Goal: Information Seeking & Learning: Get advice/opinions

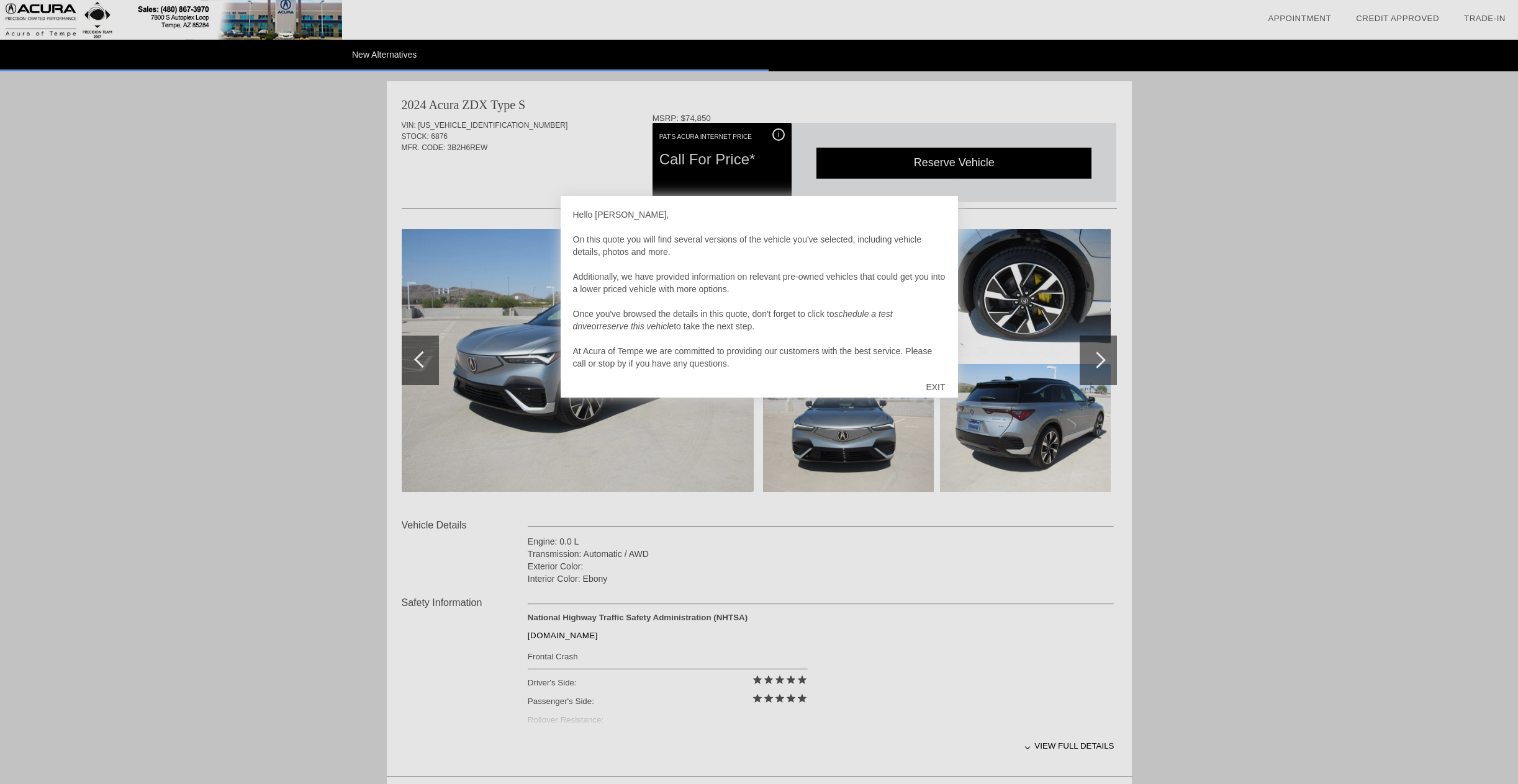
click at [933, 384] on div "EXIT" at bounding box center [935, 387] width 44 height 37
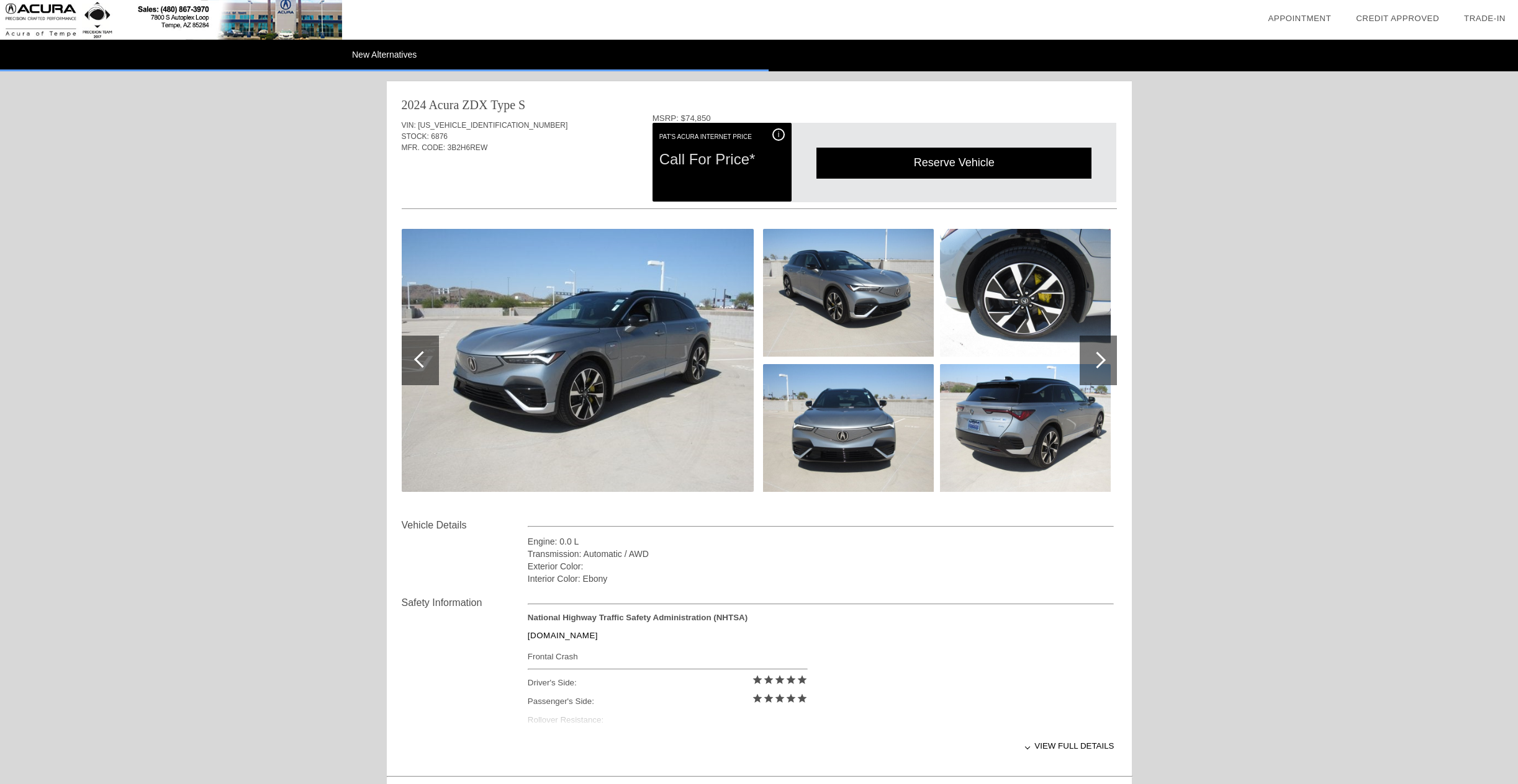
click at [628, 315] on img at bounding box center [577, 361] width 352 height 263
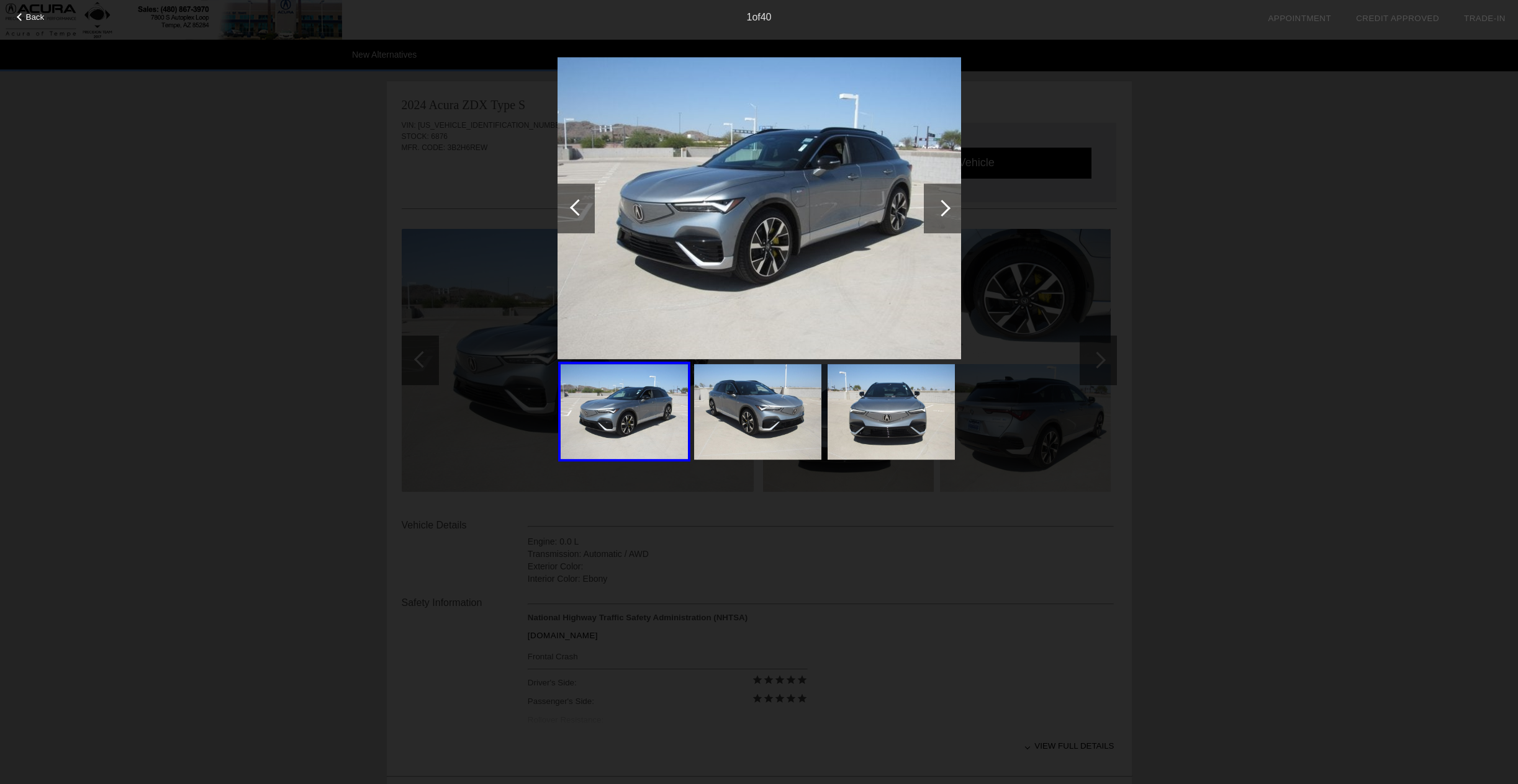
click at [945, 207] on div at bounding box center [941, 208] width 17 height 17
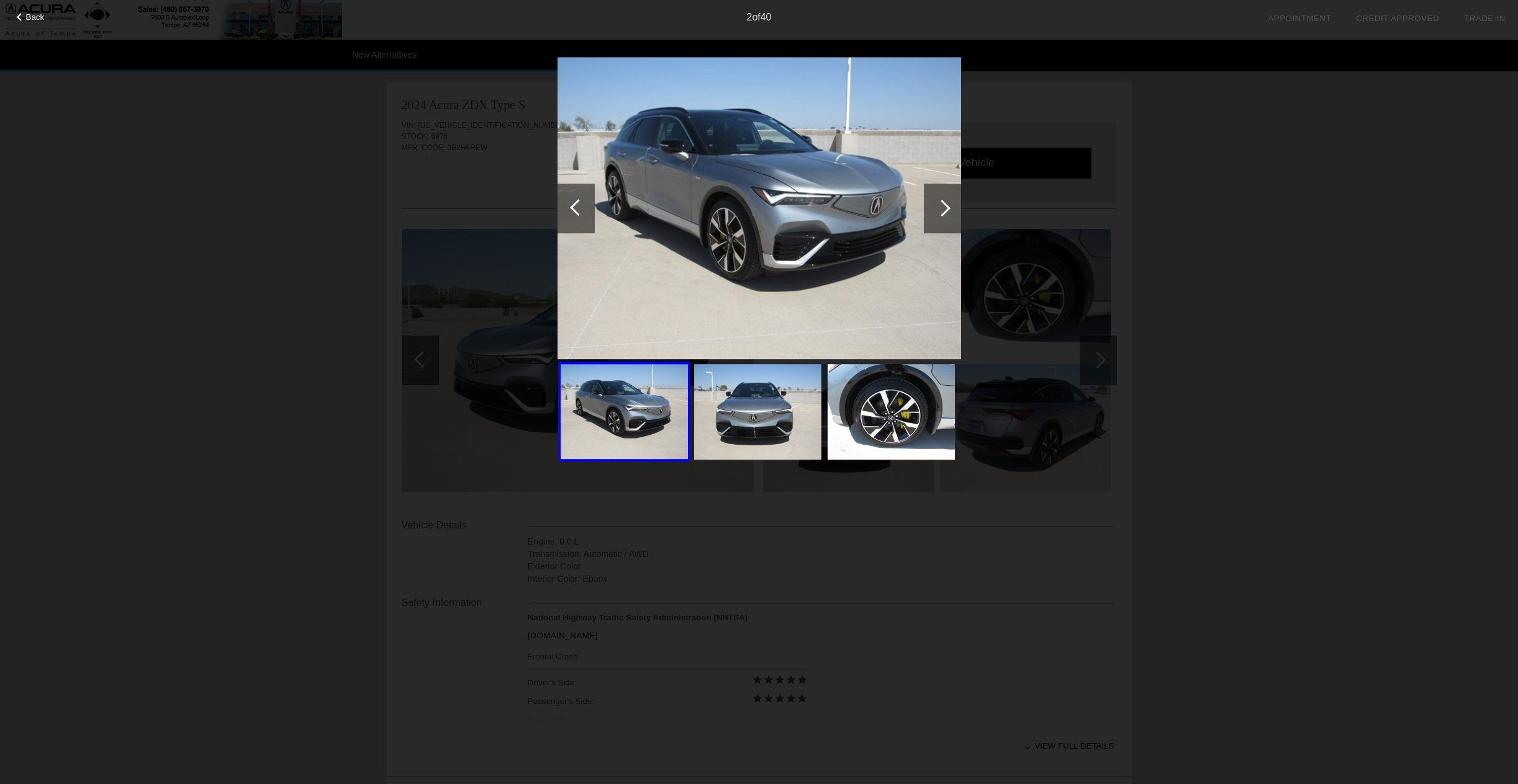
click at [945, 207] on div at bounding box center [941, 208] width 17 height 17
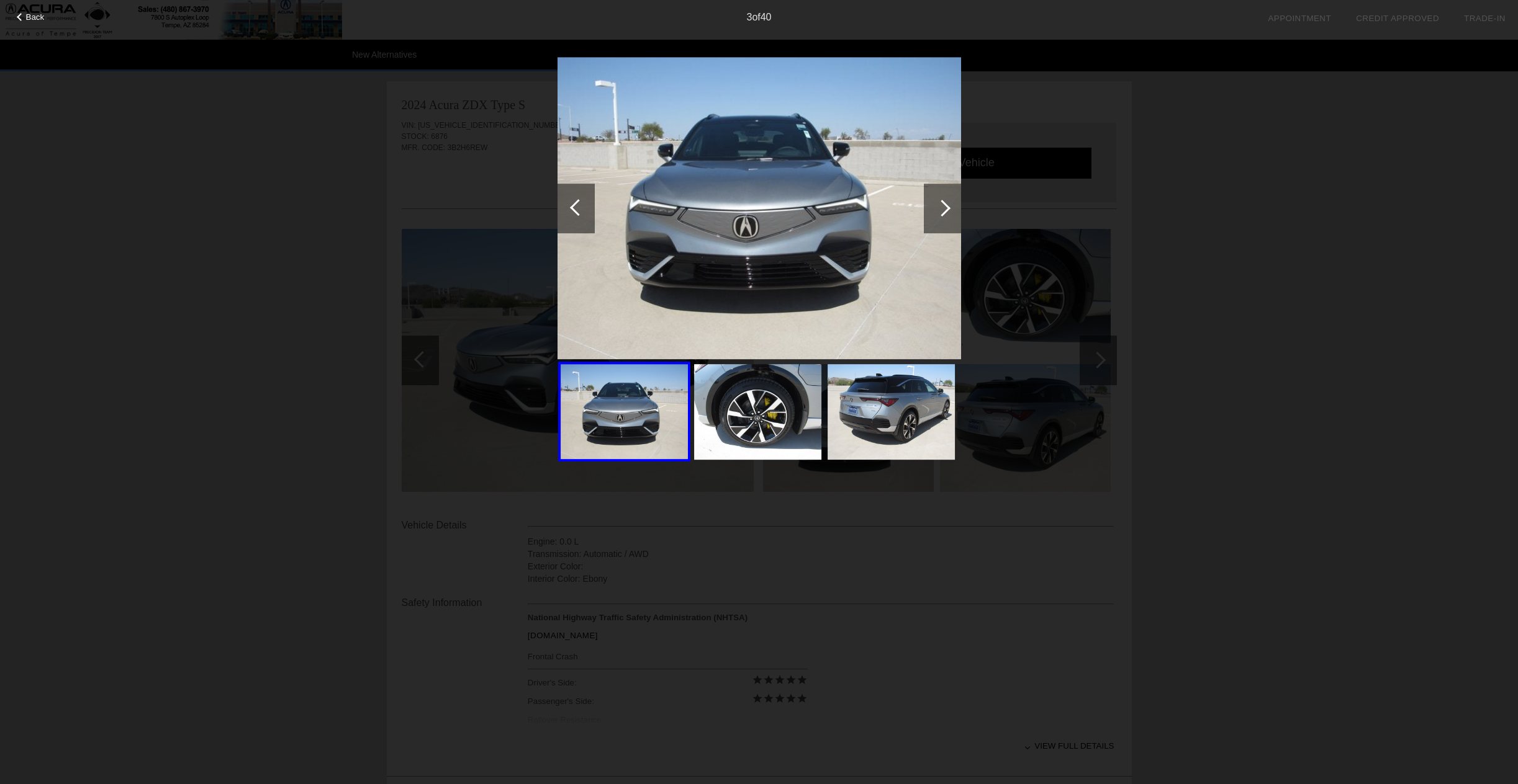
click at [945, 207] on div at bounding box center [941, 208] width 17 height 17
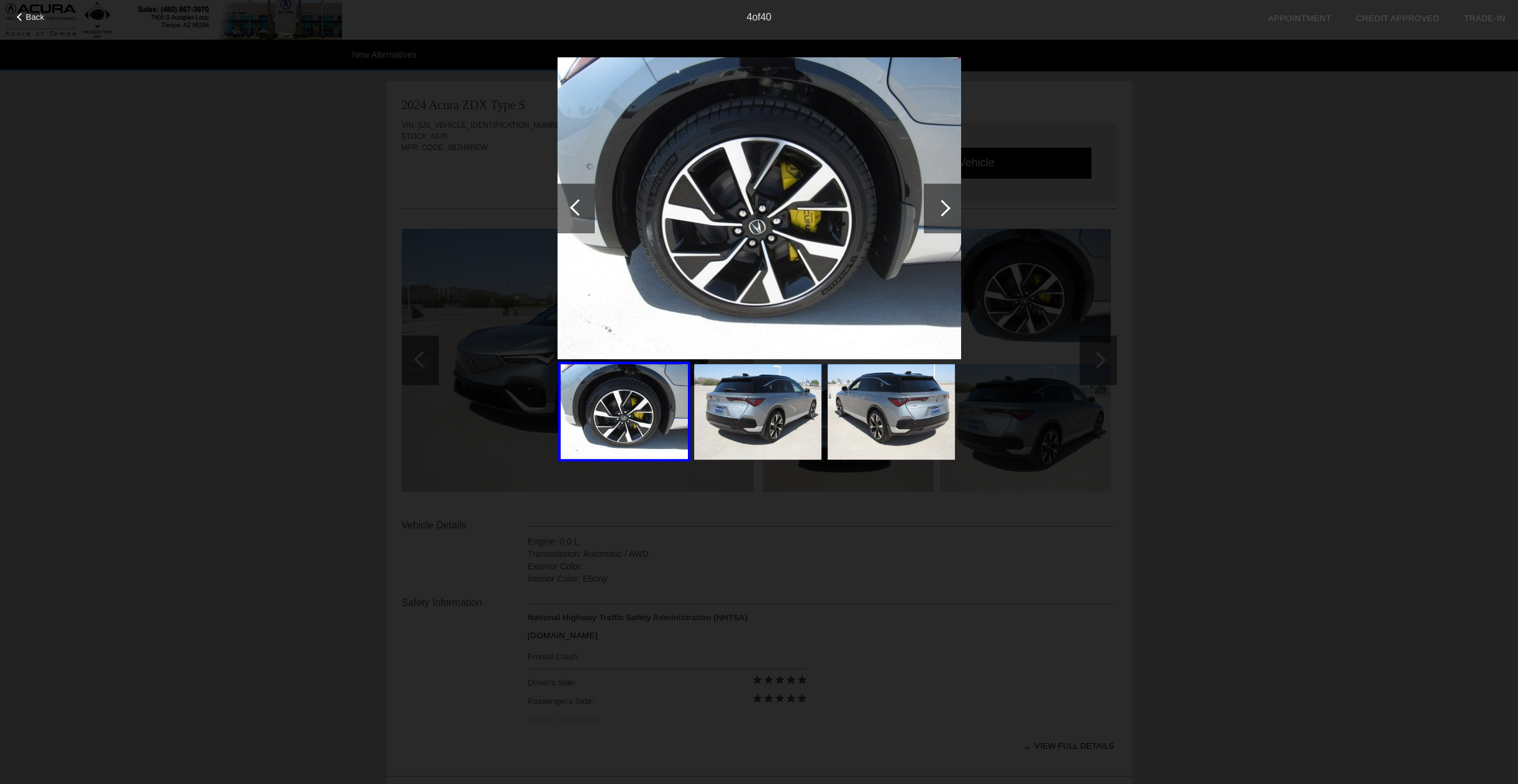
click at [945, 207] on div at bounding box center [941, 208] width 17 height 17
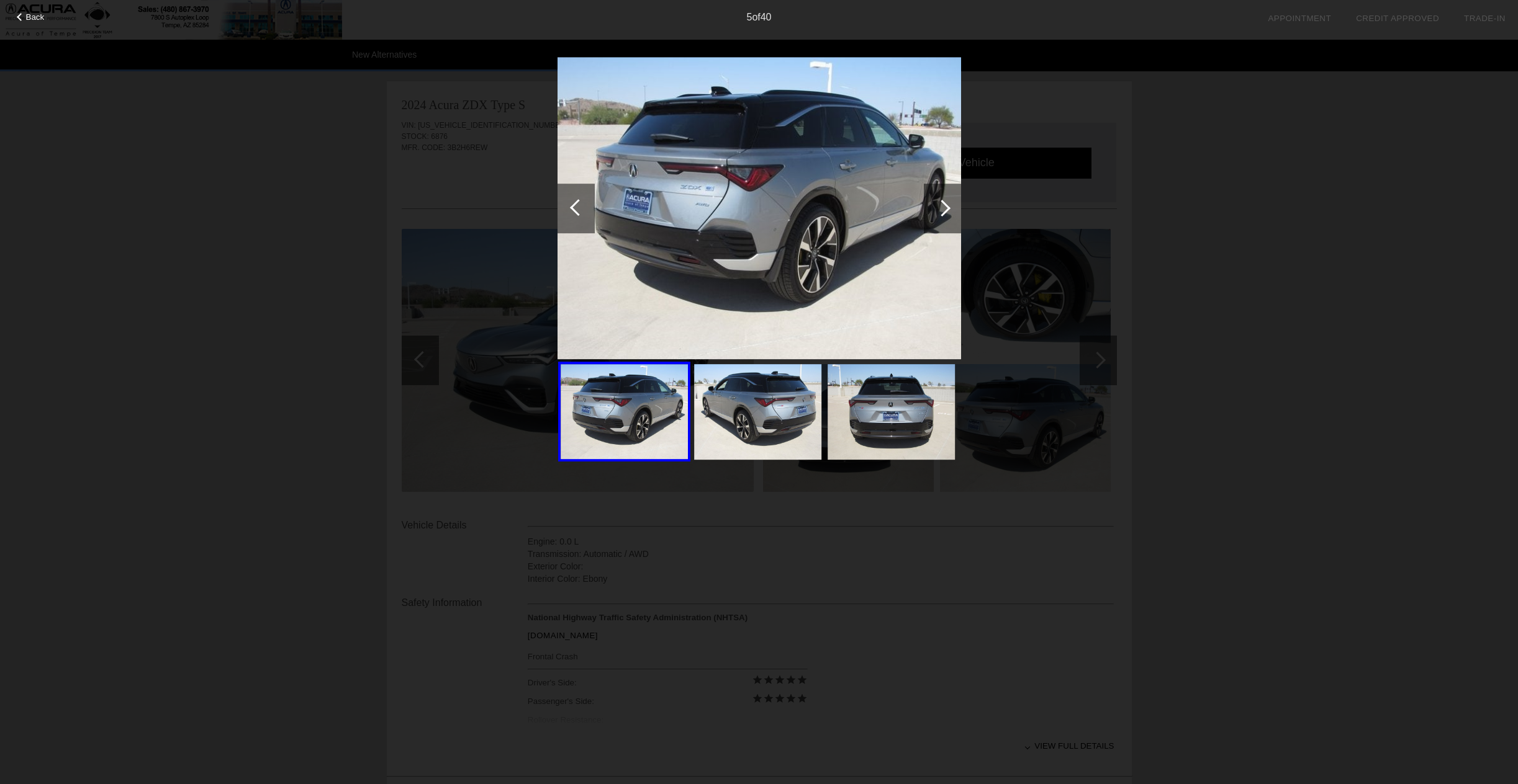
click at [945, 207] on div at bounding box center [941, 208] width 17 height 17
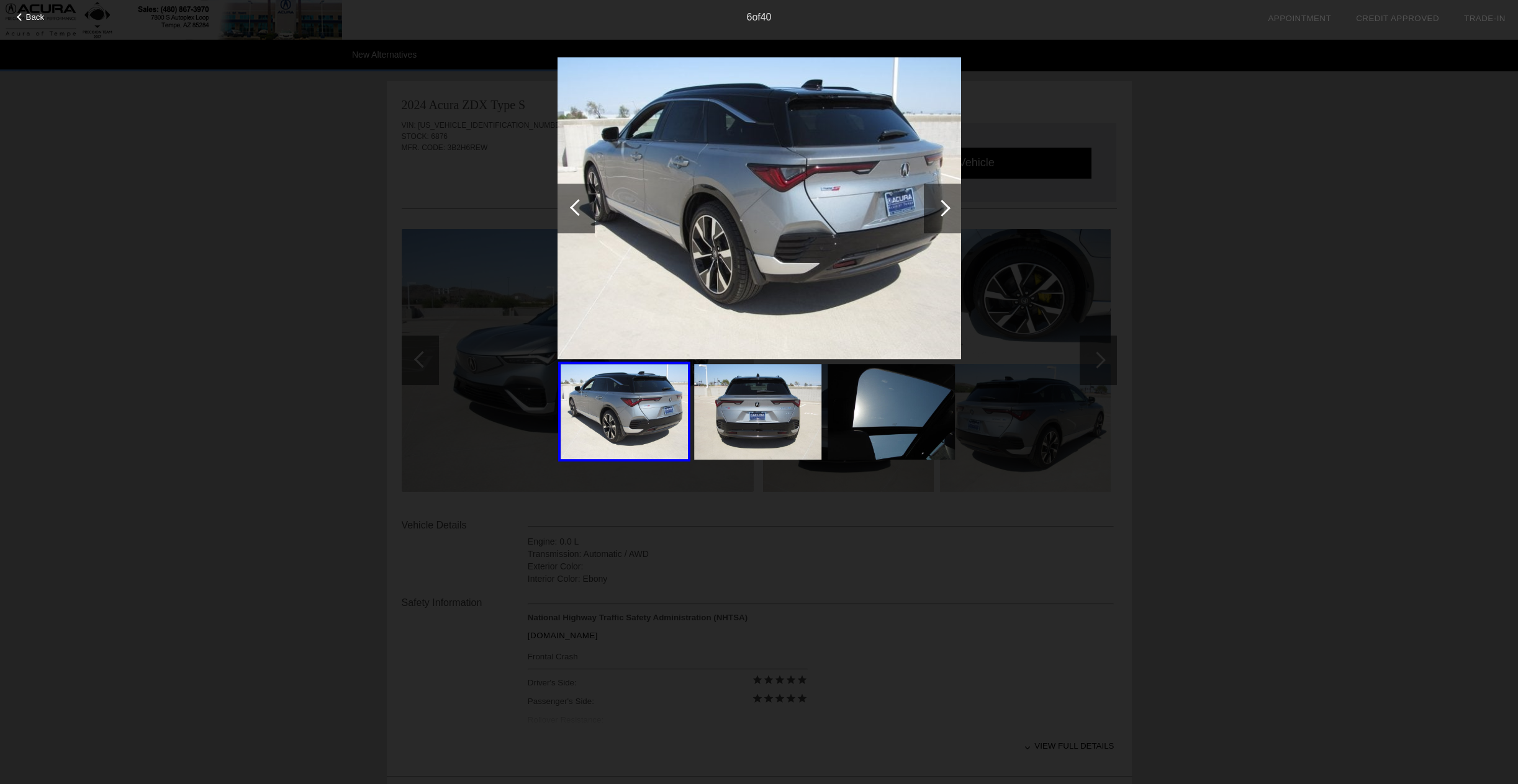
click at [945, 207] on div at bounding box center [941, 208] width 17 height 17
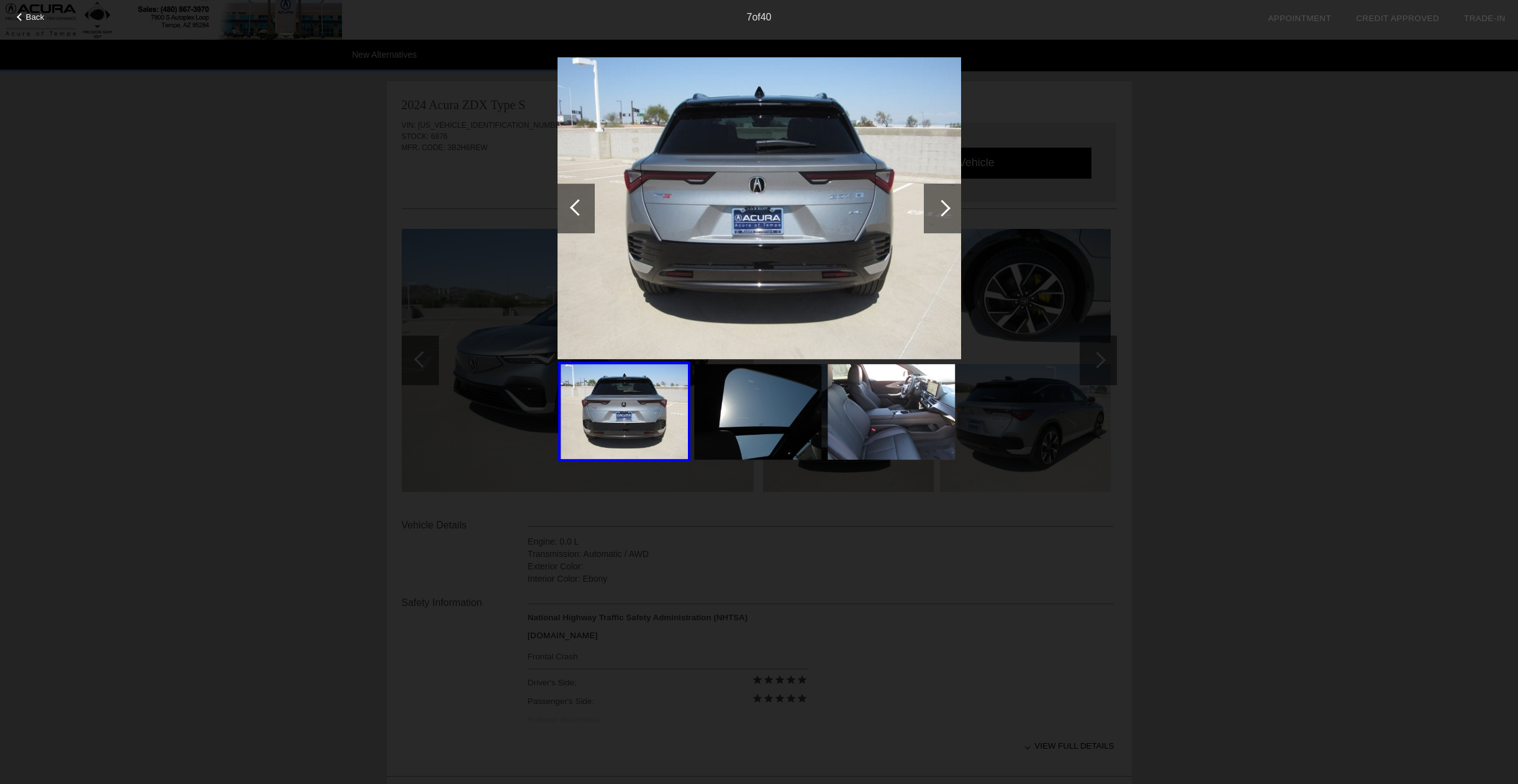
click at [945, 207] on div at bounding box center [941, 208] width 17 height 17
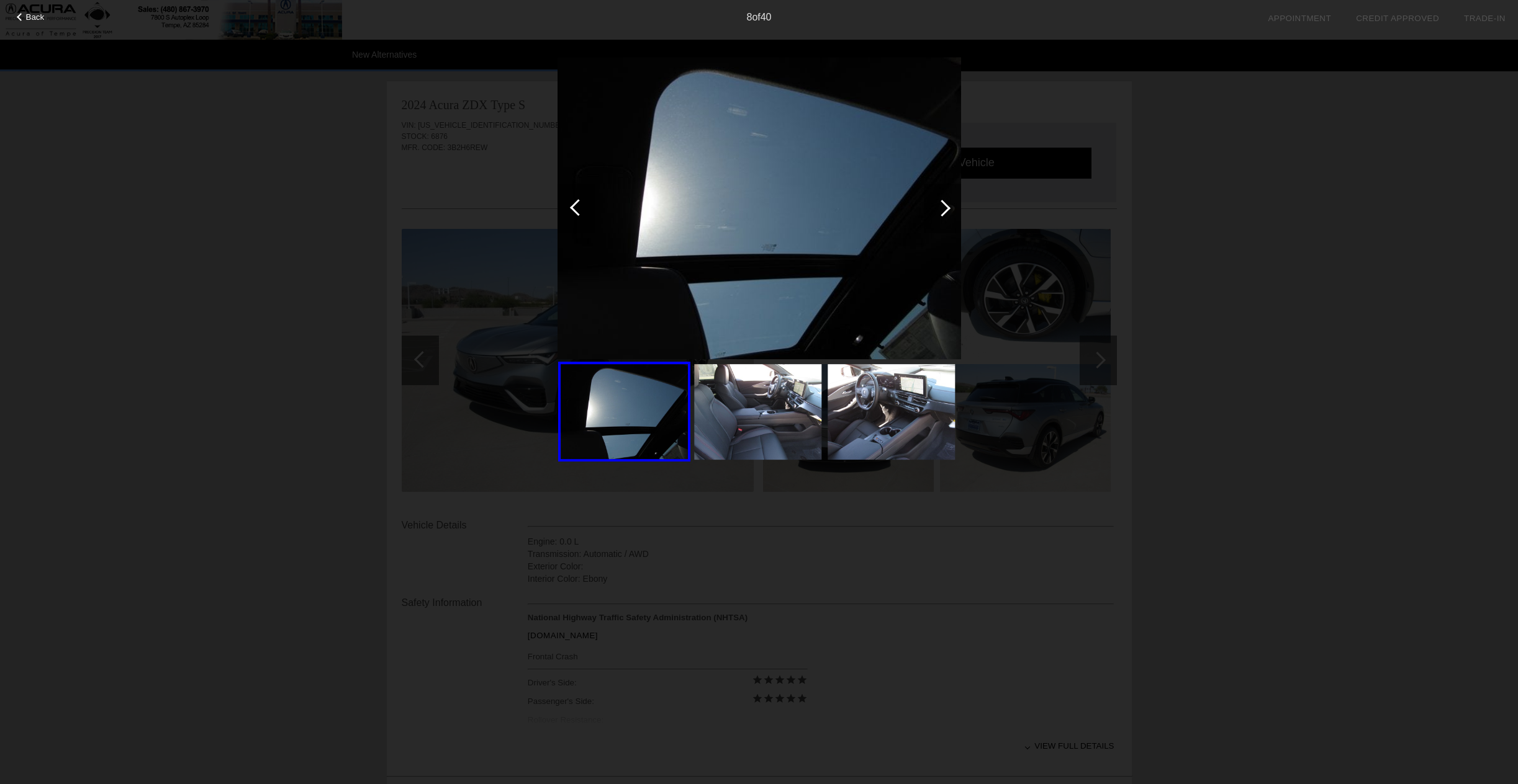
click at [945, 207] on div at bounding box center [941, 208] width 17 height 17
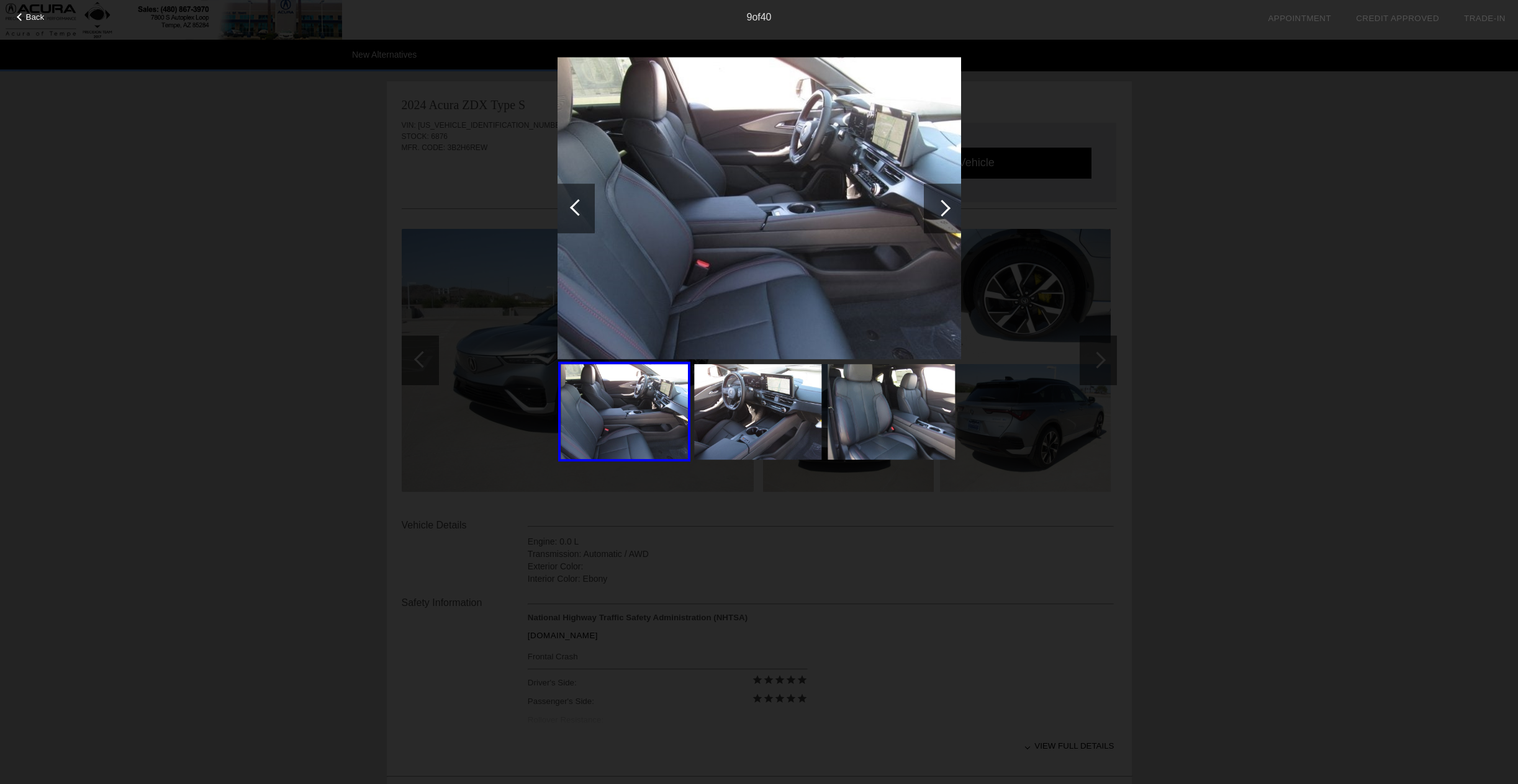
click at [945, 207] on div at bounding box center [941, 208] width 17 height 17
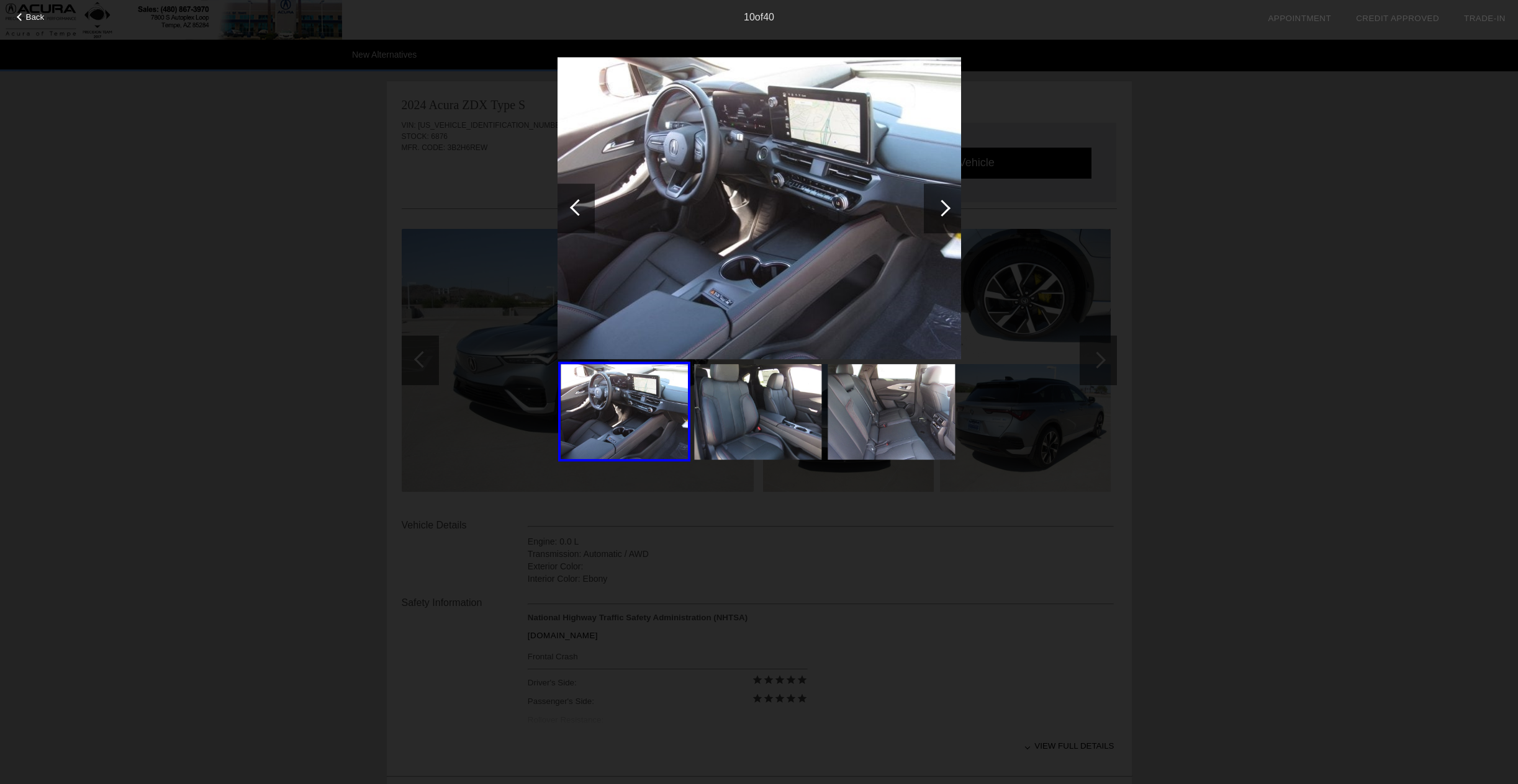
click at [945, 207] on div at bounding box center [941, 208] width 17 height 17
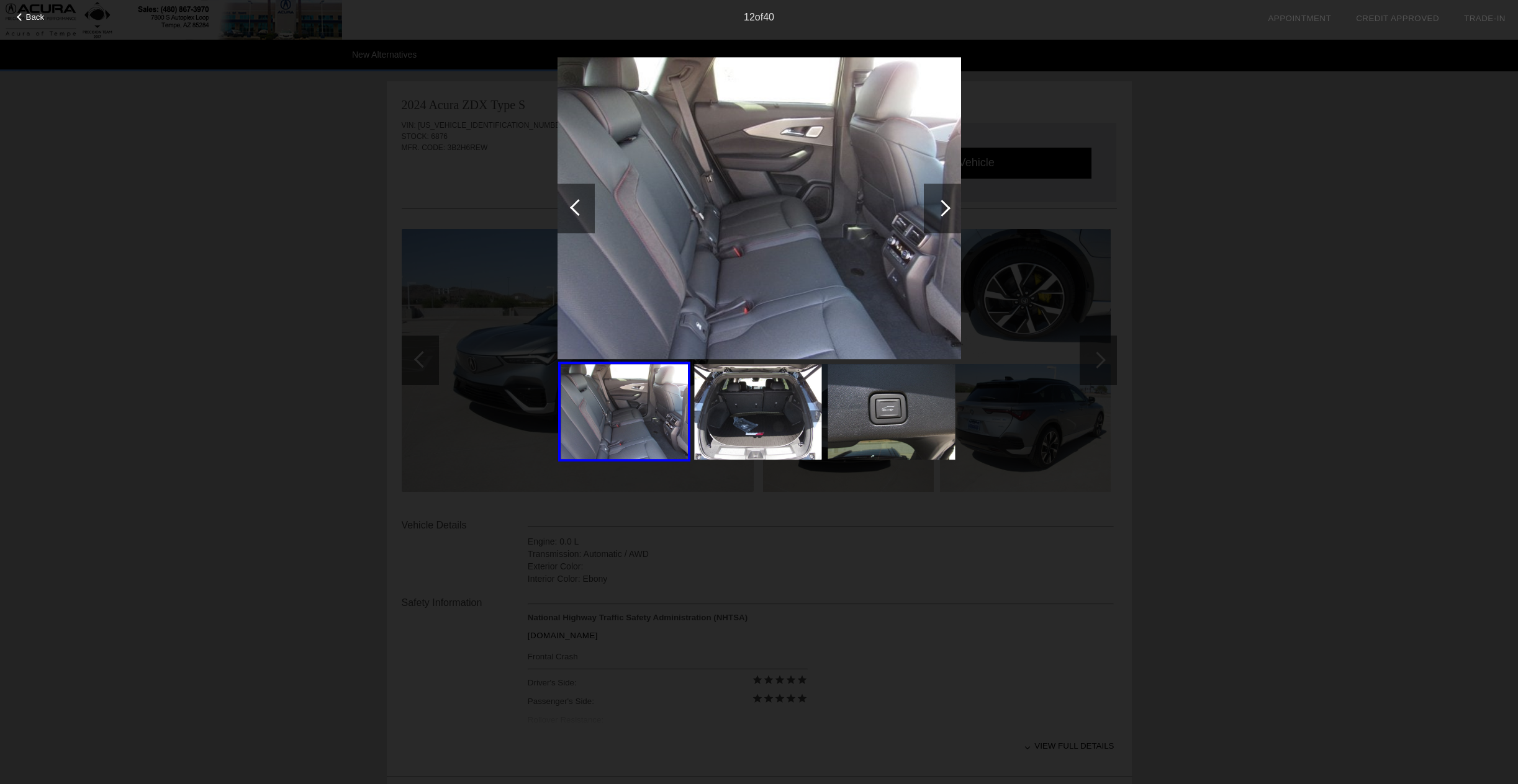
click at [945, 207] on div at bounding box center [941, 208] width 17 height 17
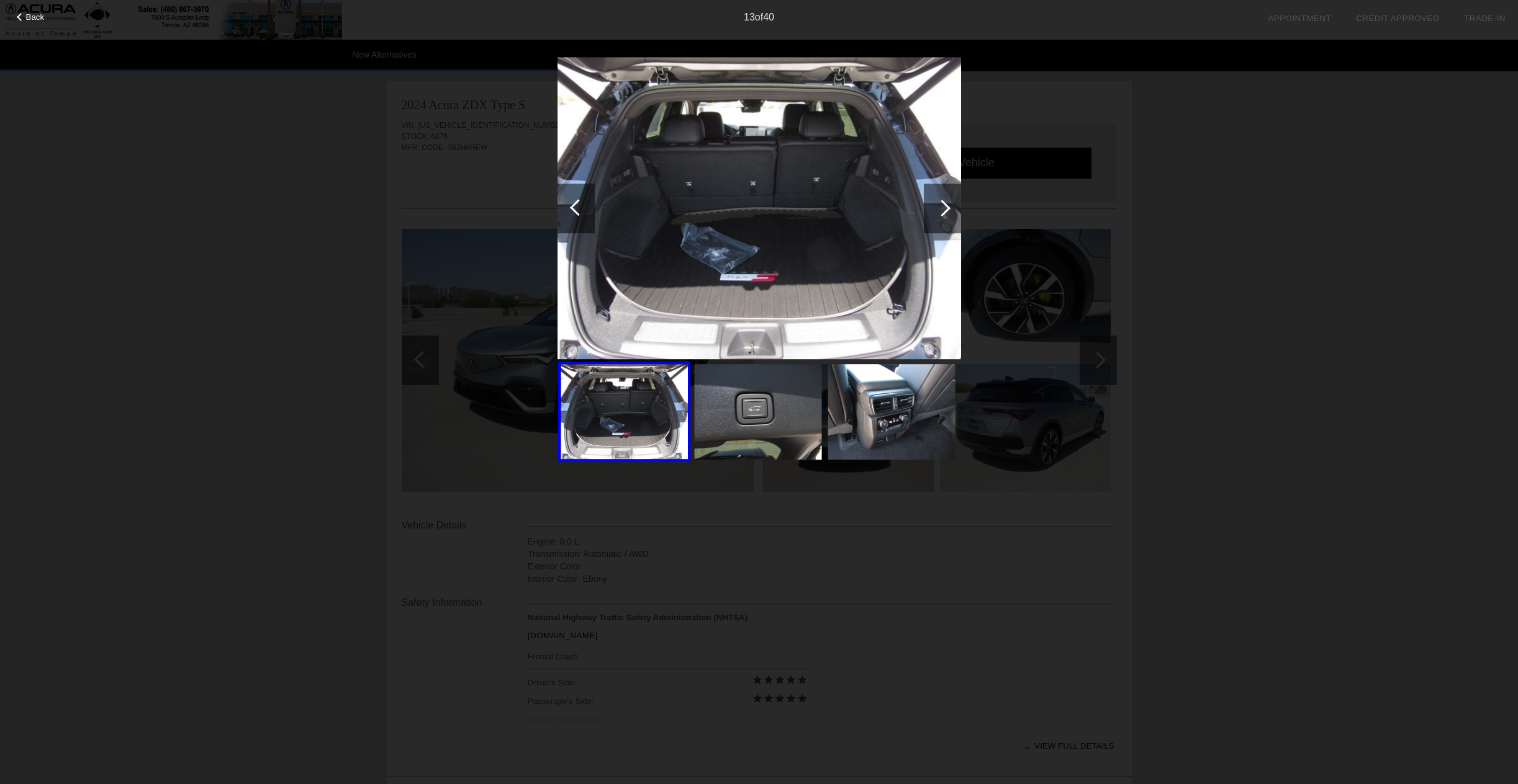
click at [945, 207] on div at bounding box center [941, 208] width 17 height 17
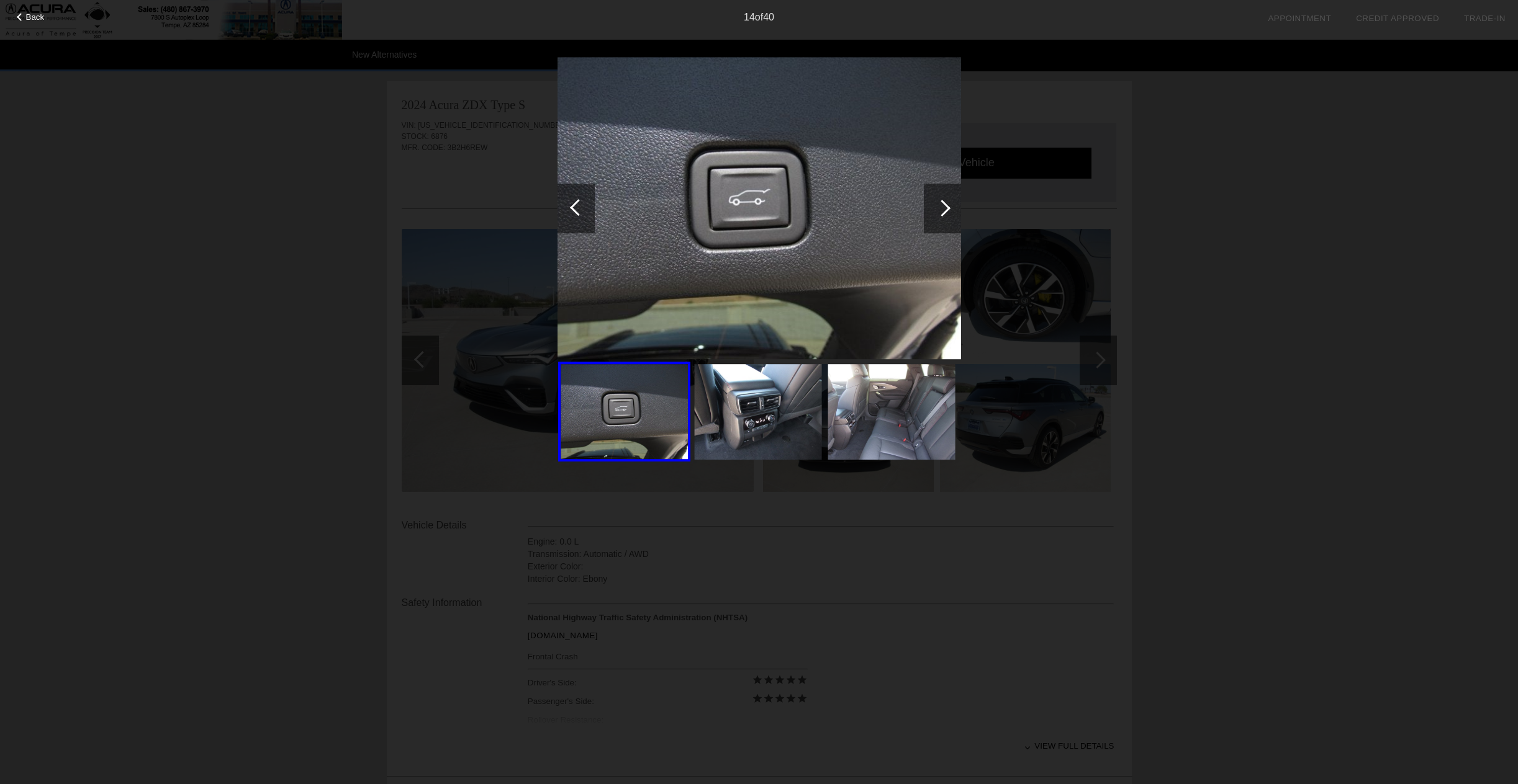
click at [945, 207] on div at bounding box center [941, 208] width 17 height 17
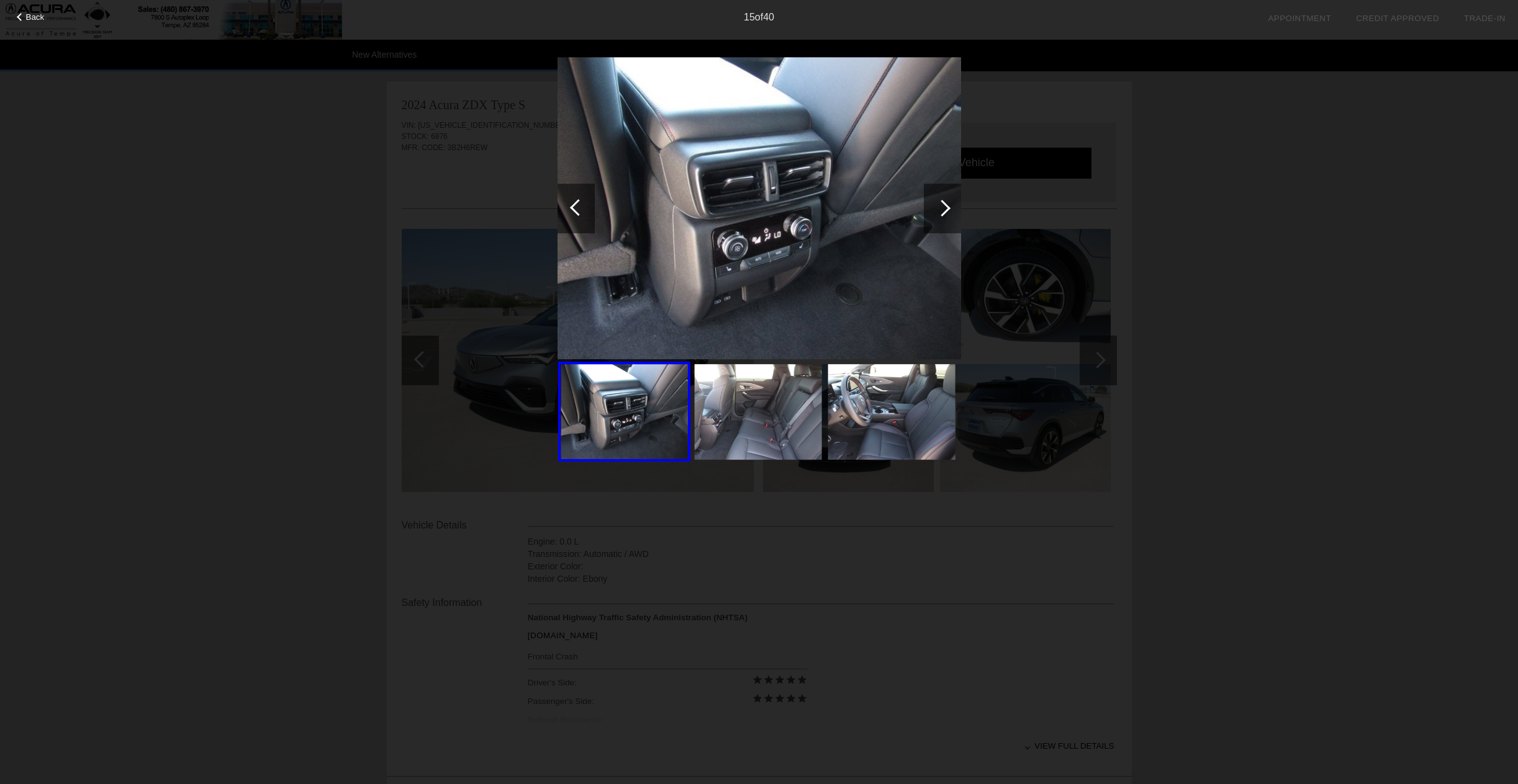
click at [945, 207] on div at bounding box center [941, 208] width 17 height 17
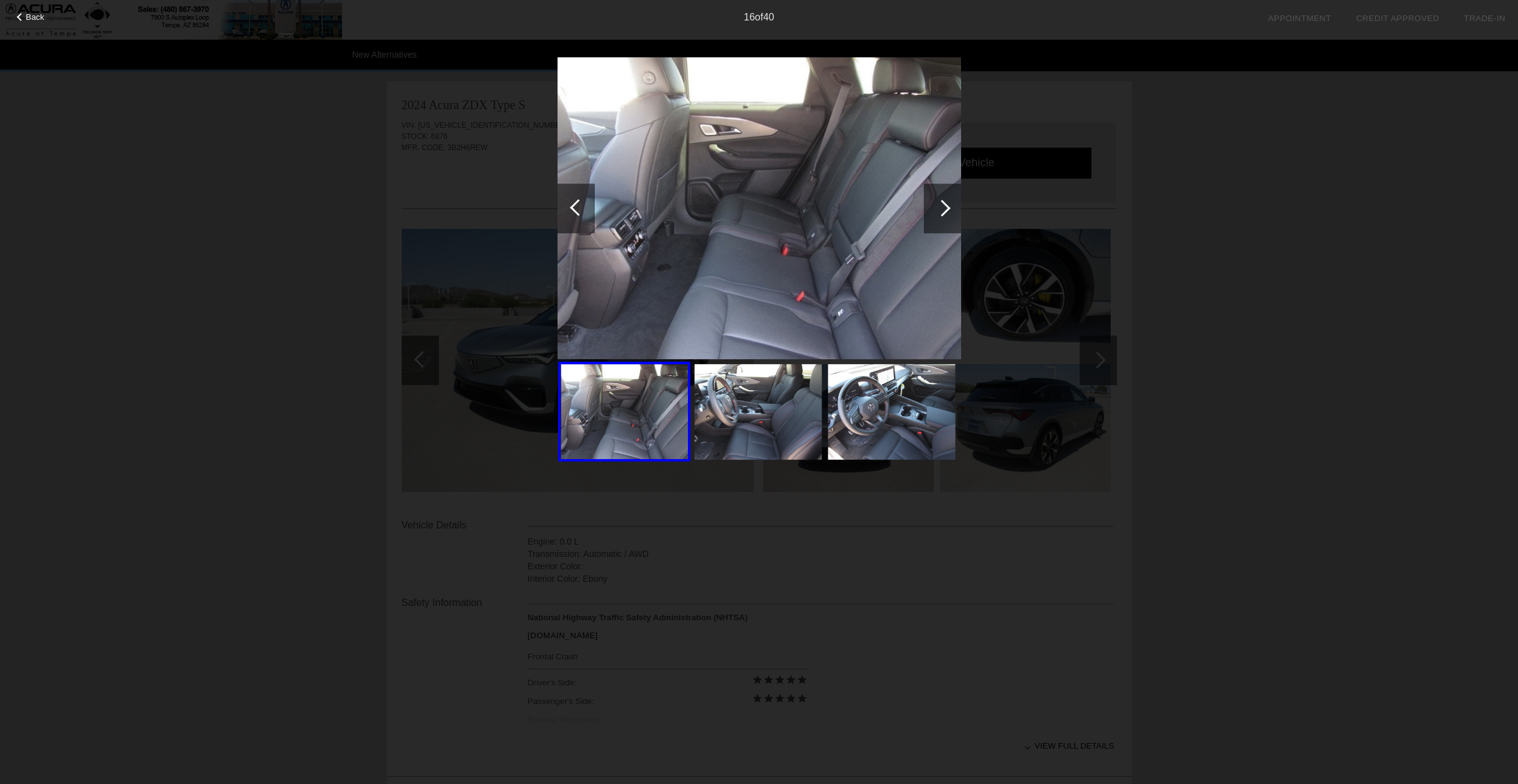
click at [945, 207] on div at bounding box center [941, 208] width 17 height 17
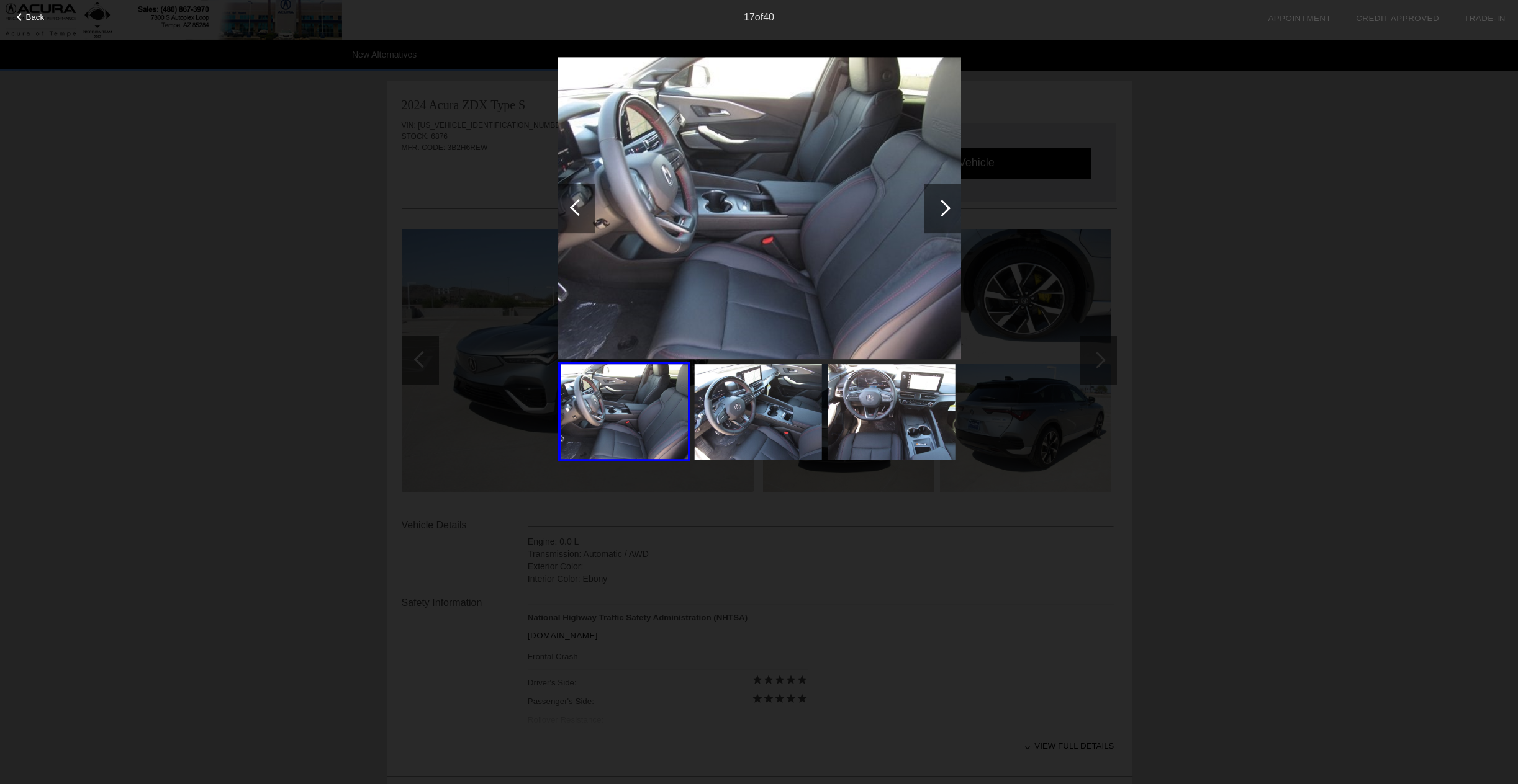
click at [945, 207] on div at bounding box center [941, 208] width 17 height 17
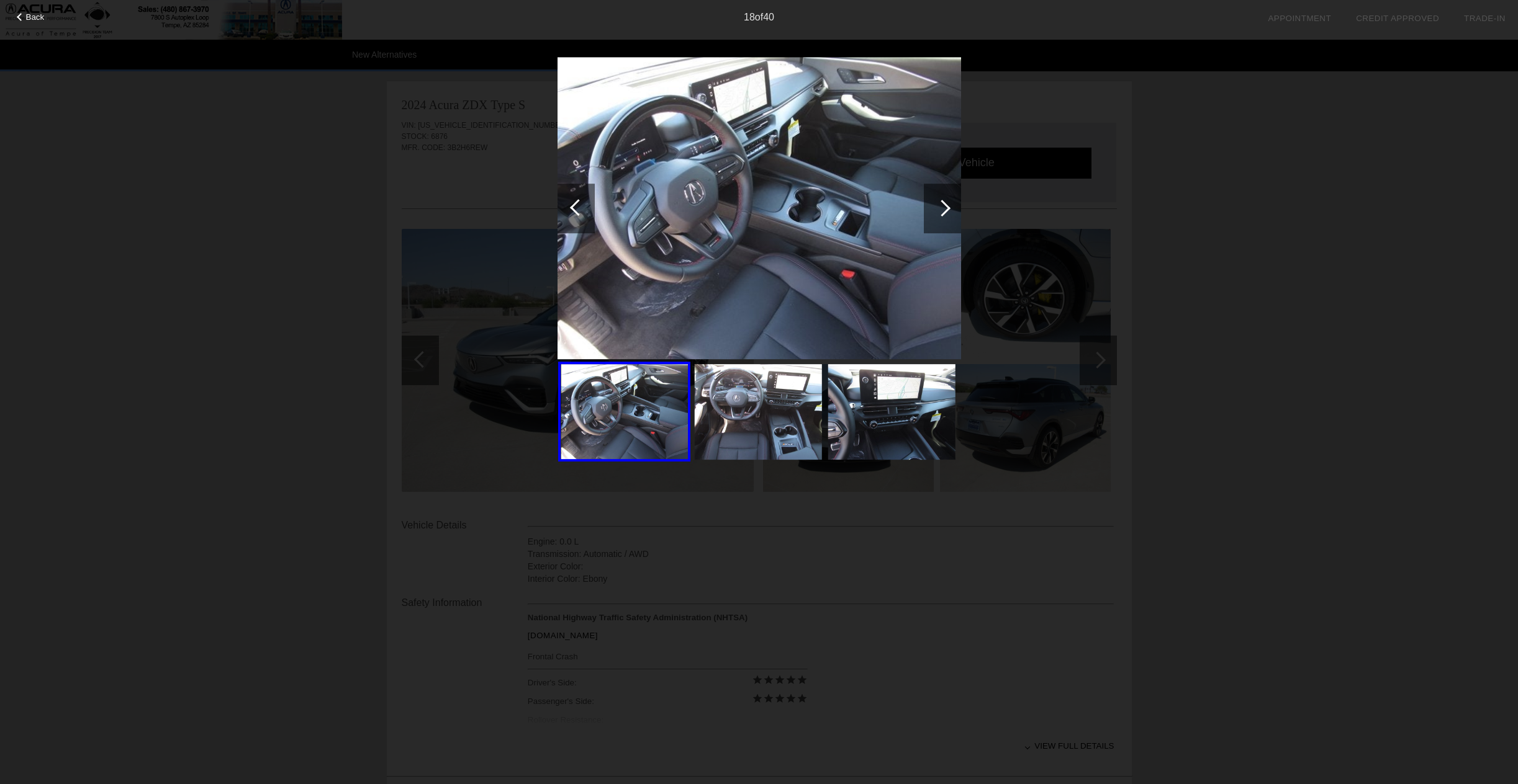
click at [945, 207] on div at bounding box center [941, 208] width 17 height 17
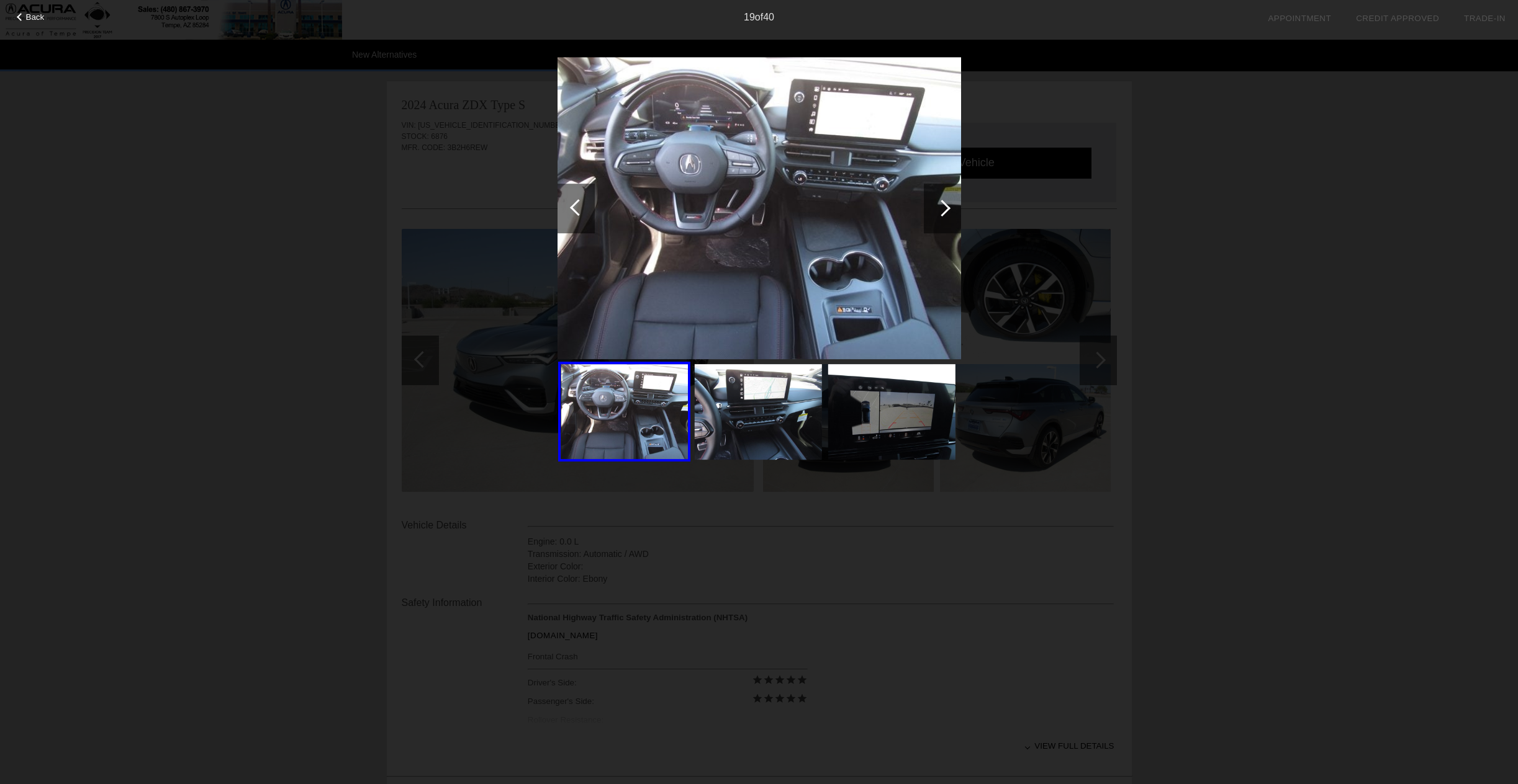
click at [945, 207] on div at bounding box center [941, 208] width 17 height 17
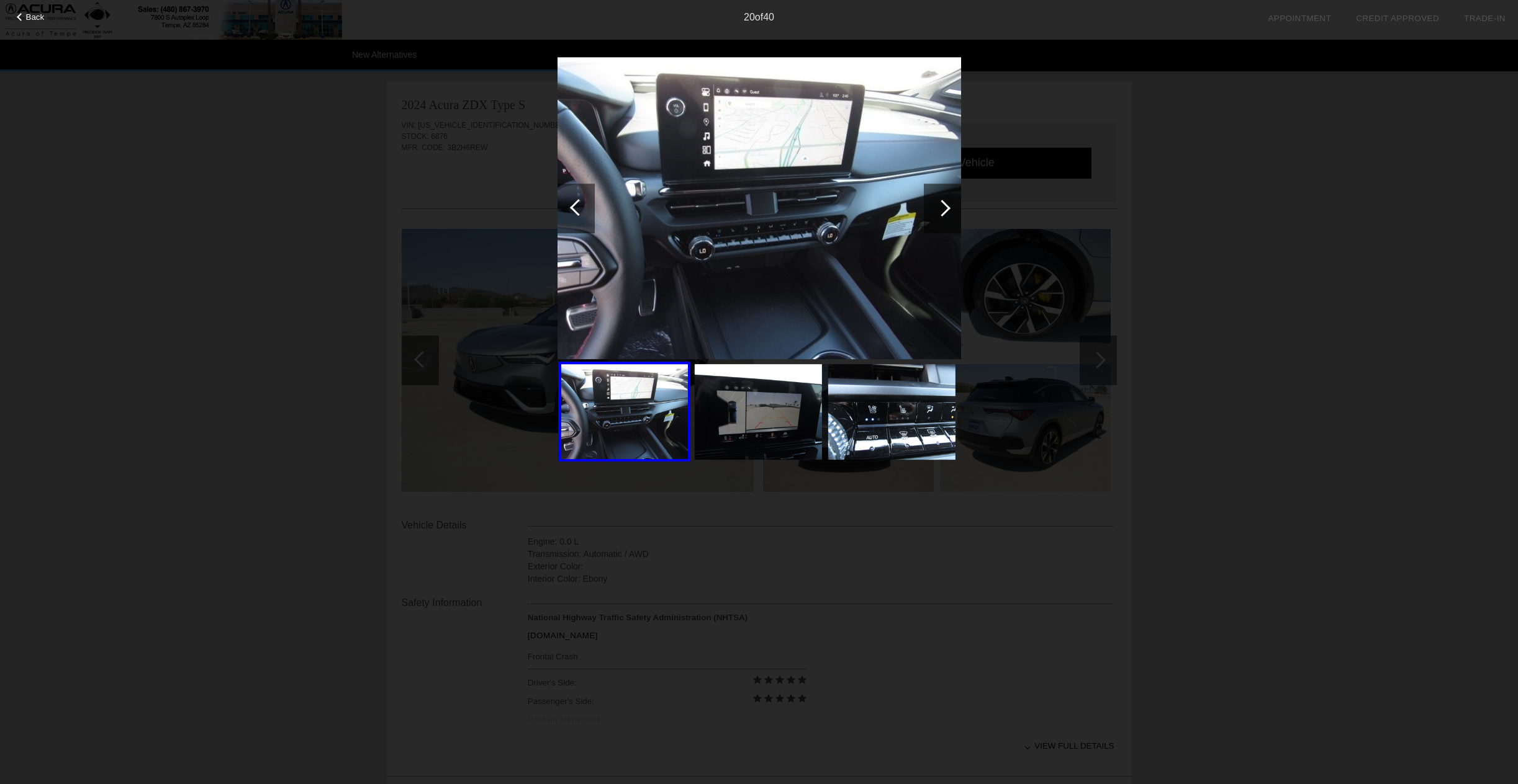
click at [945, 207] on div at bounding box center [941, 208] width 17 height 17
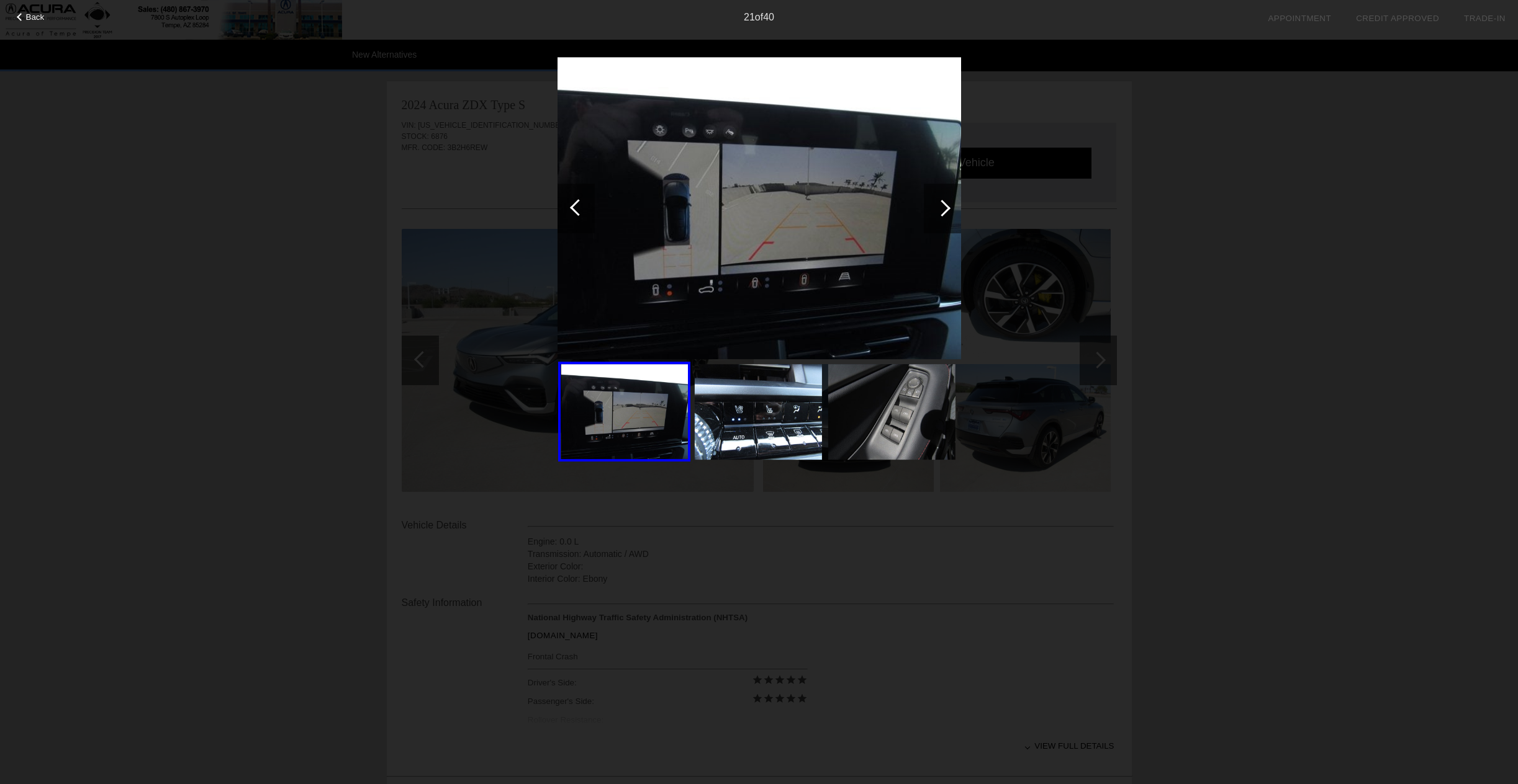
click at [945, 207] on div at bounding box center [941, 208] width 17 height 17
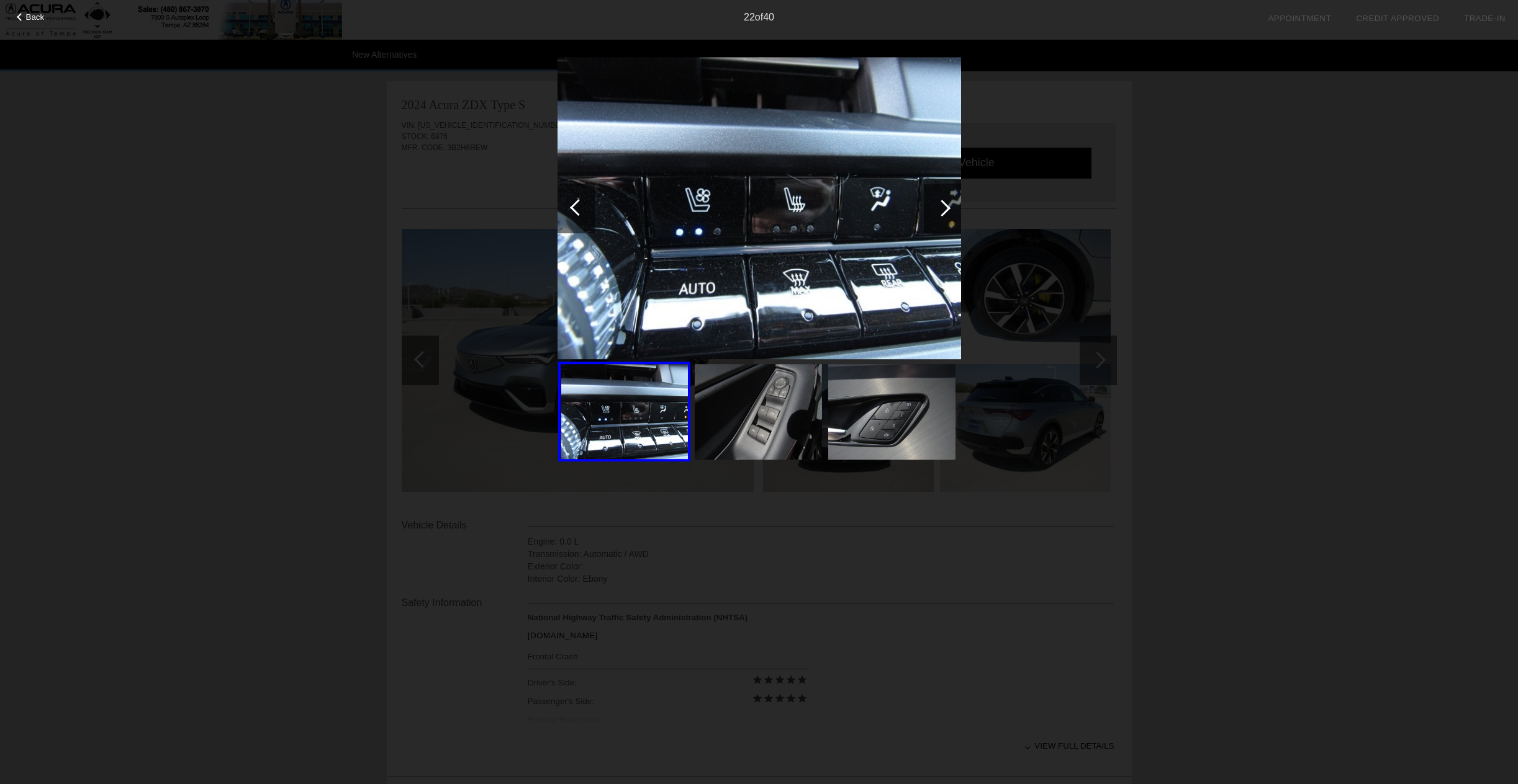
click at [945, 207] on div at bounding box center [941, 208] width 17 height 17
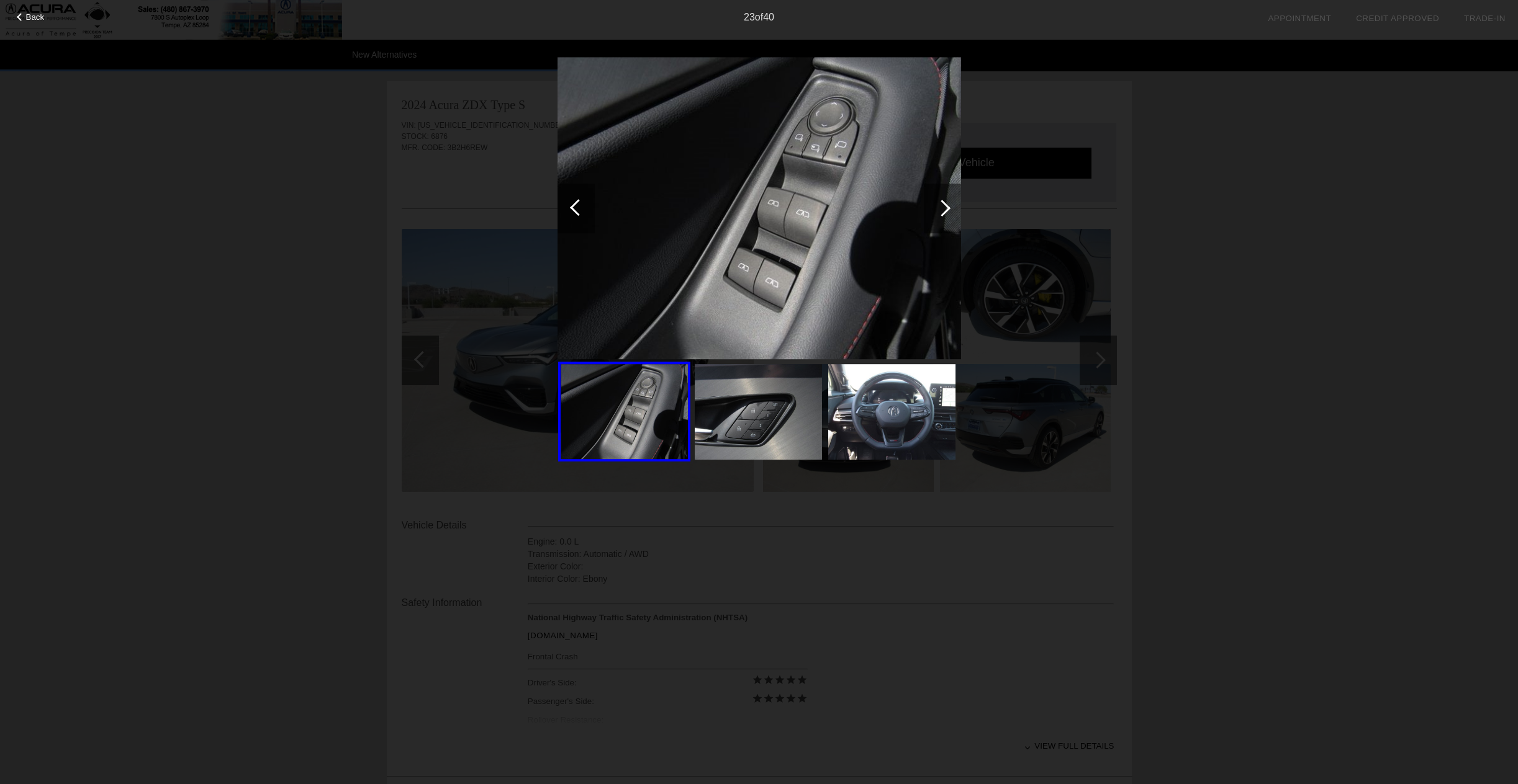
click at [945, 207] on div at bounding box center [941, 208] width 17 height 17
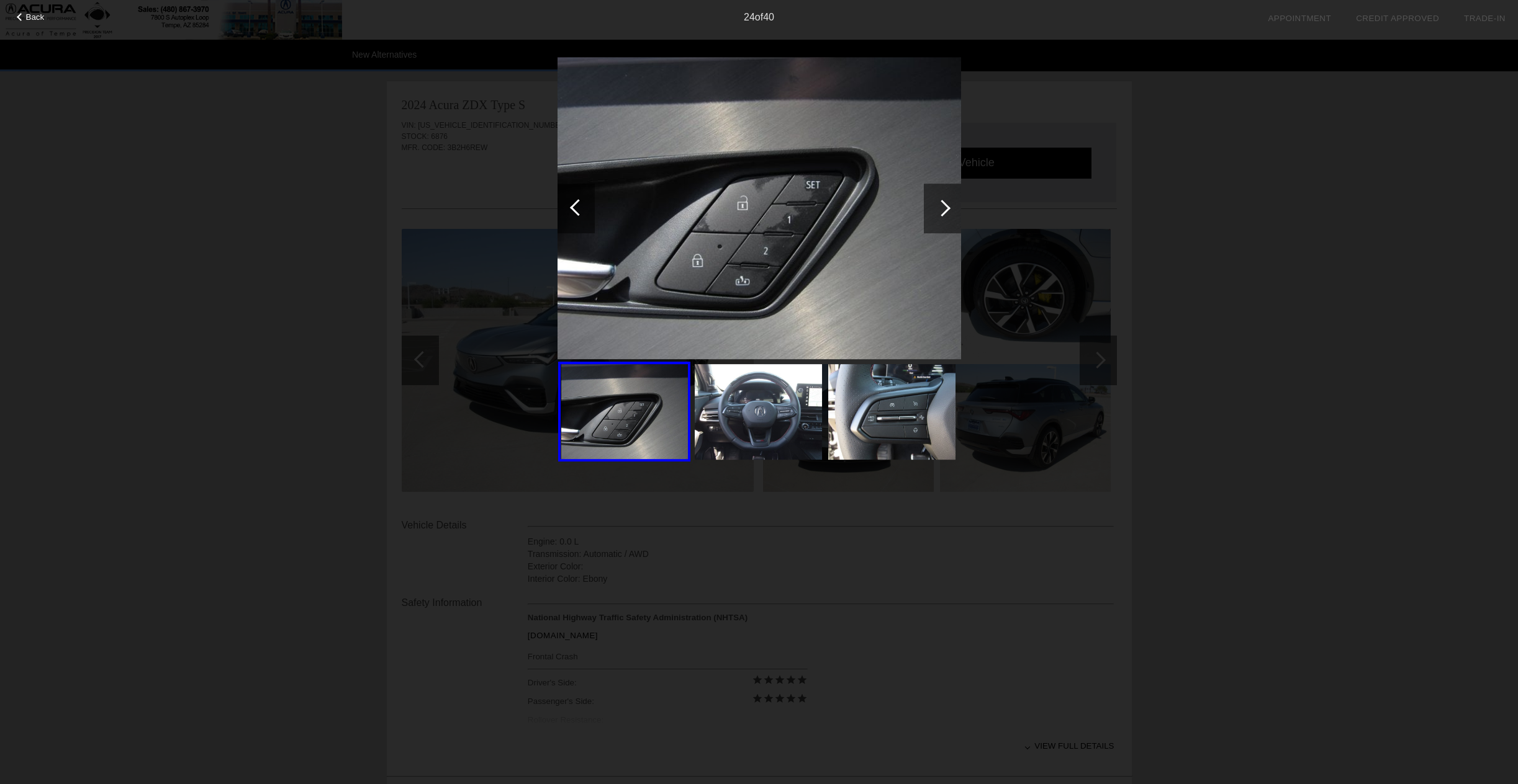
click at [945, 207] on div at bounding box center [941, 208] width 17 height 17
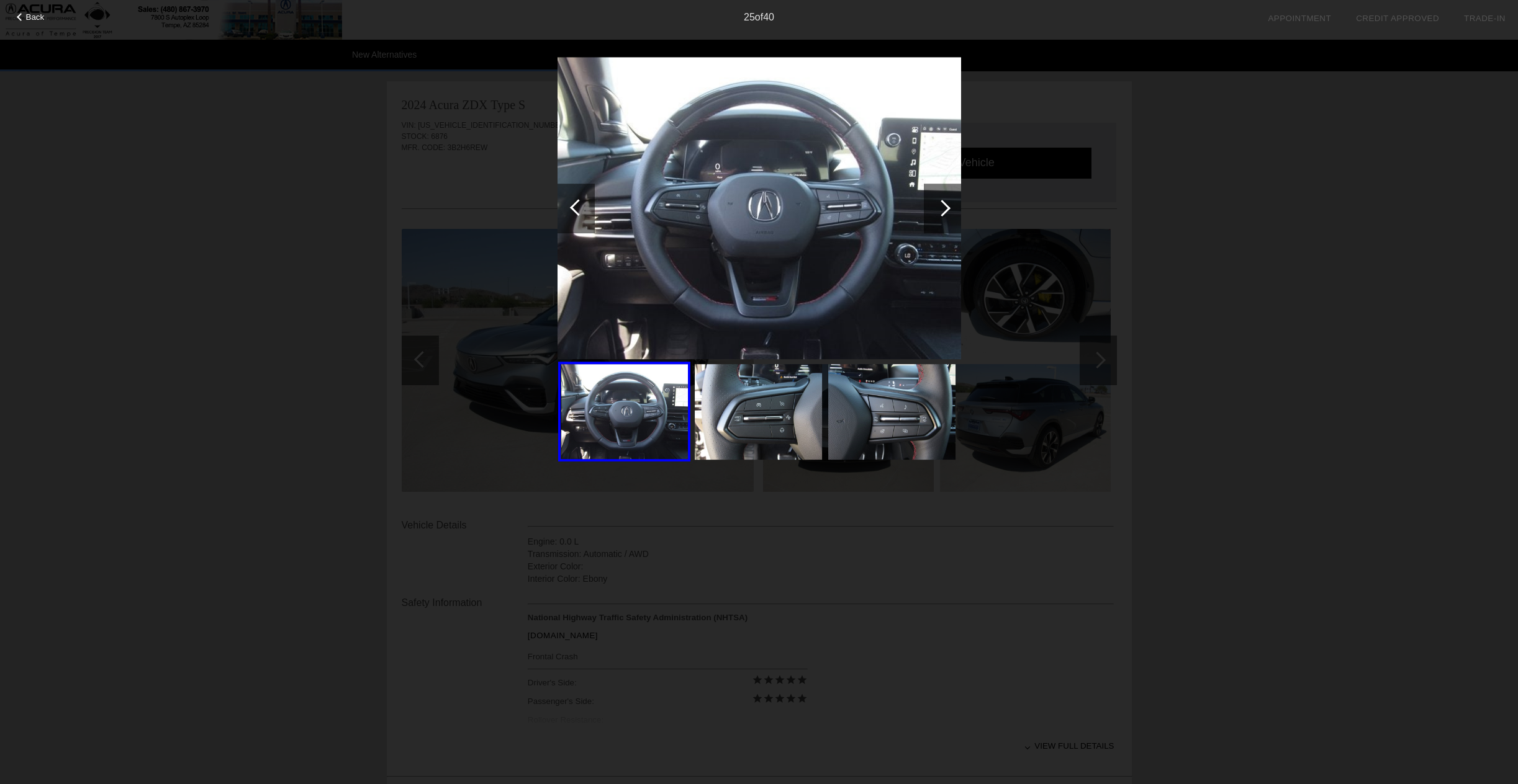
click at [945, 207] on div at bounding box center [941, 208] width 17 height 17
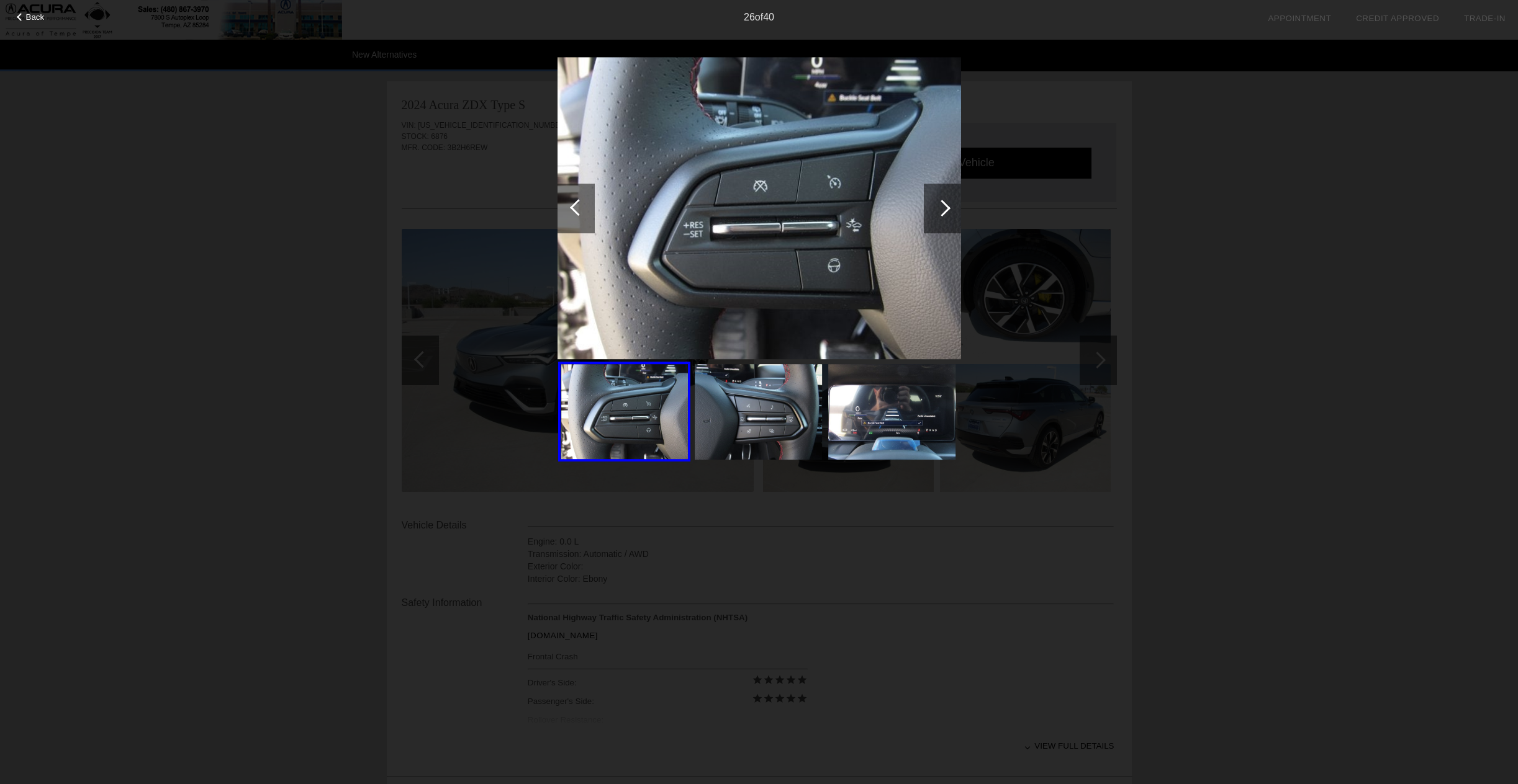
click at [945, 207] on div at bounding box center [941, 208] width 17 height 17
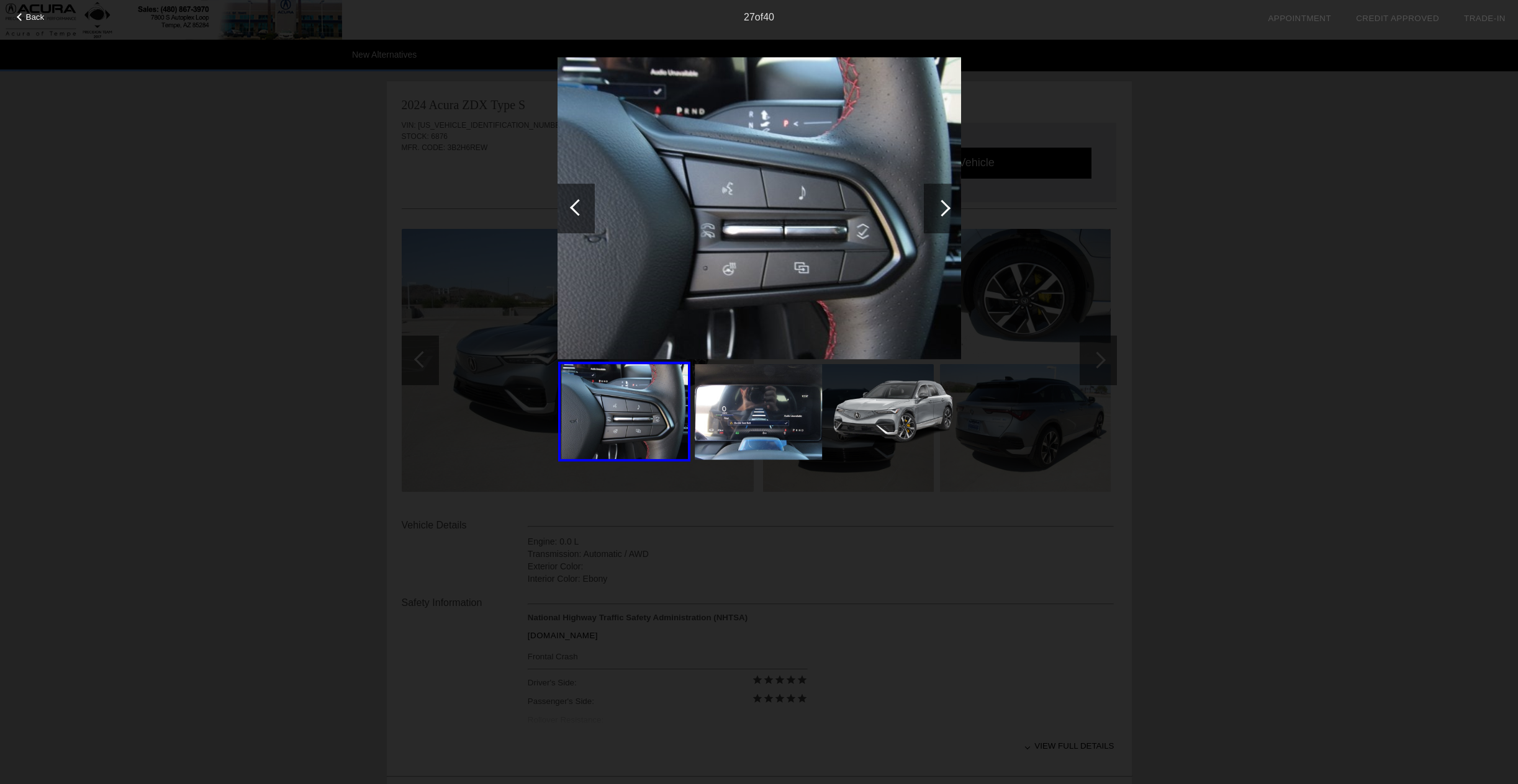
click at [945, 207] on div at bounding box center [941, 208] width 17 height 17
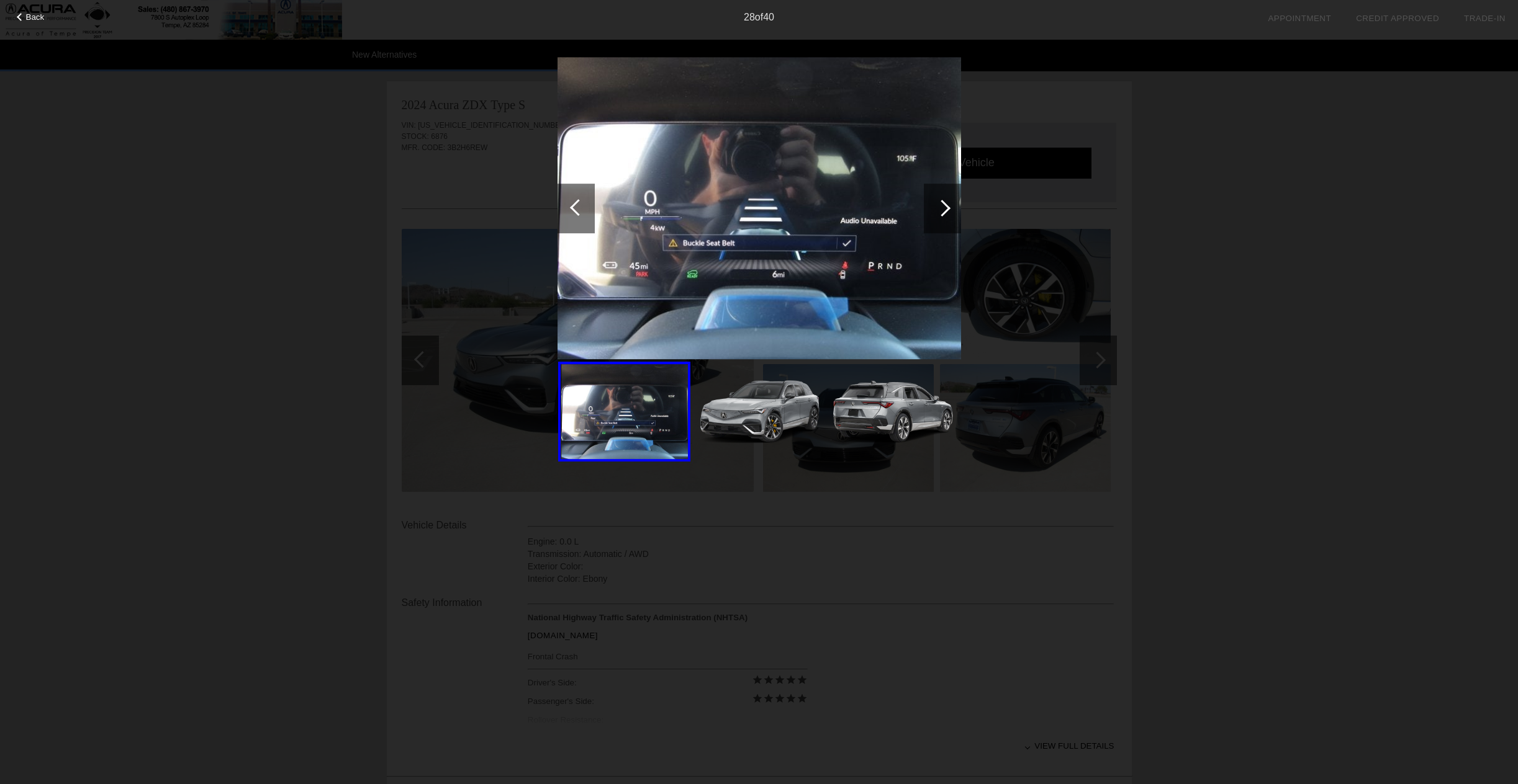
click at [945, 207] on div at bounding box center [941, 208] width 17 height 17
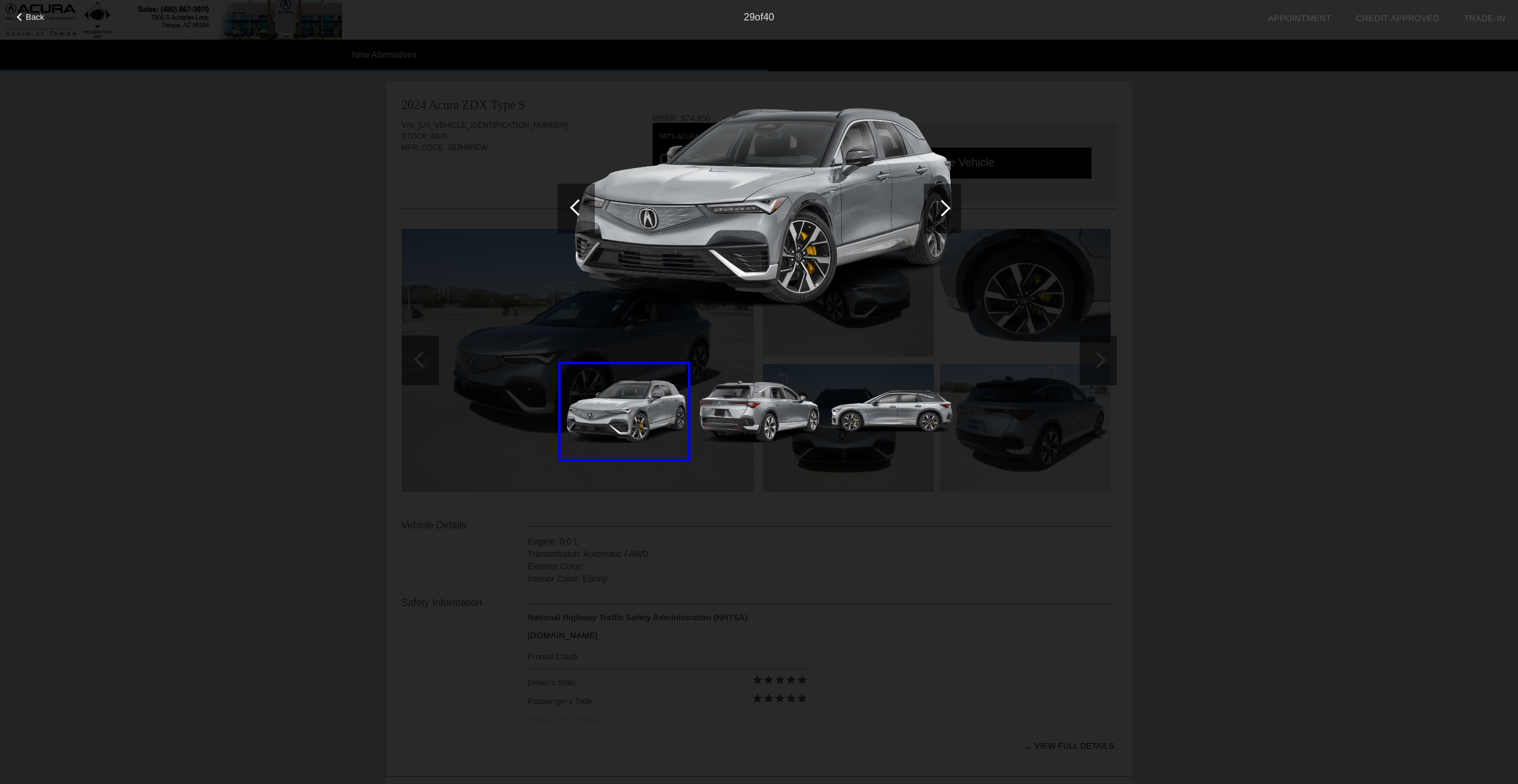
click at [945, 207] on div at bounding box center [941, 208] width 17 height 17
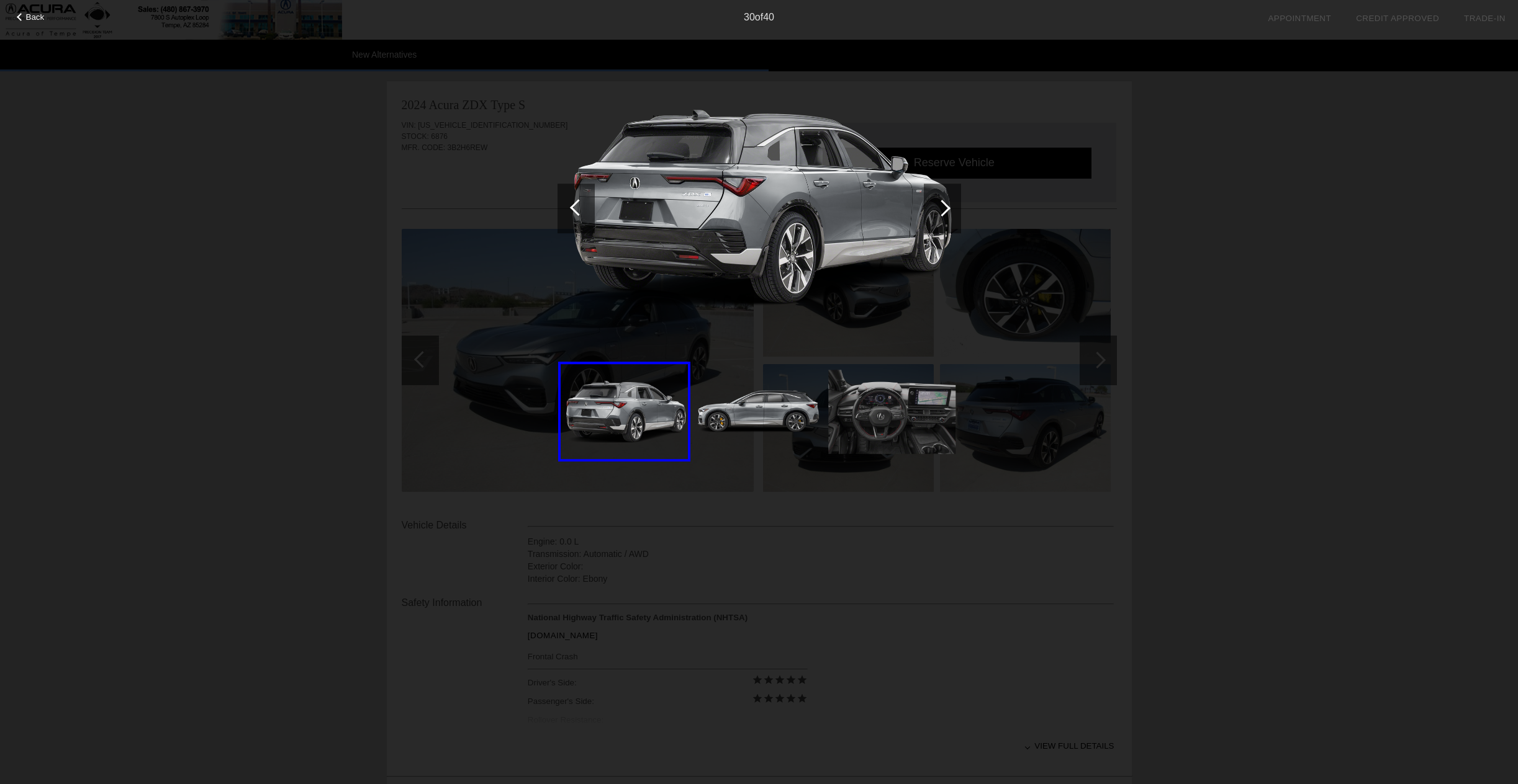
click at [945, 207] on div at bounding box center [941, 208] width 17 height 17
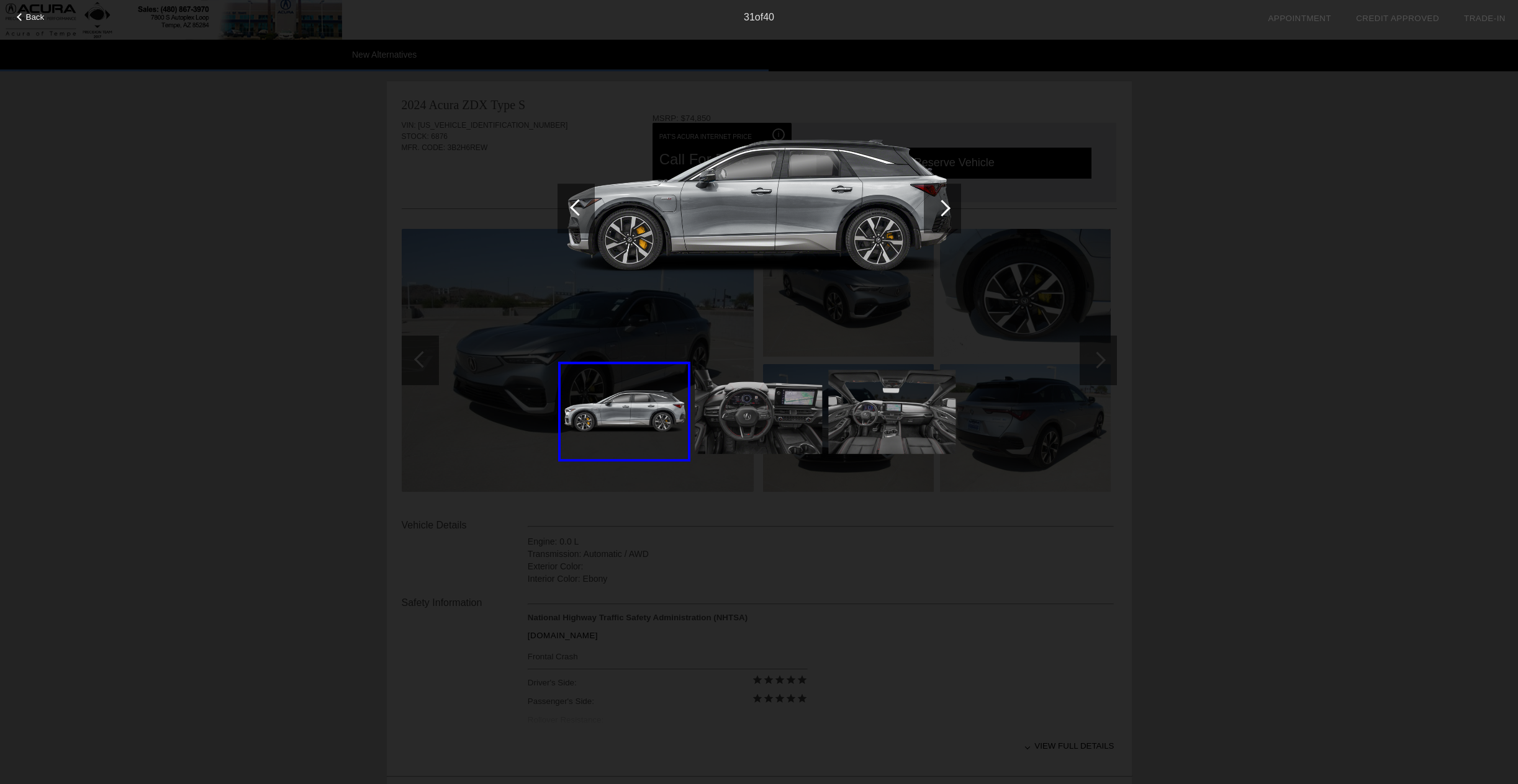
click at [945, 207] on div at bounding box center [941, 208] width 17 height 17
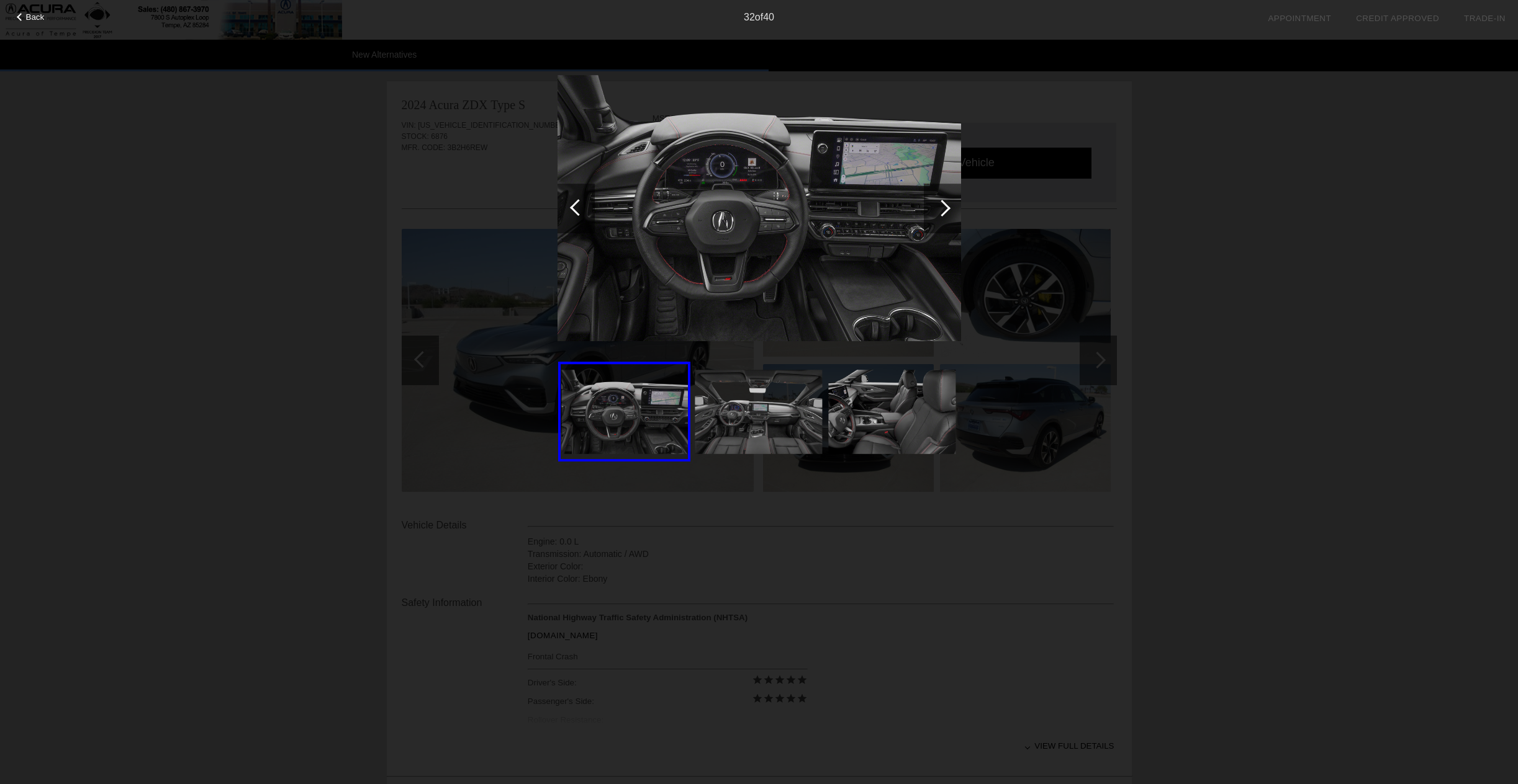
click at [945, 207] on div at bounding box center [941, 208] width 17 height 17
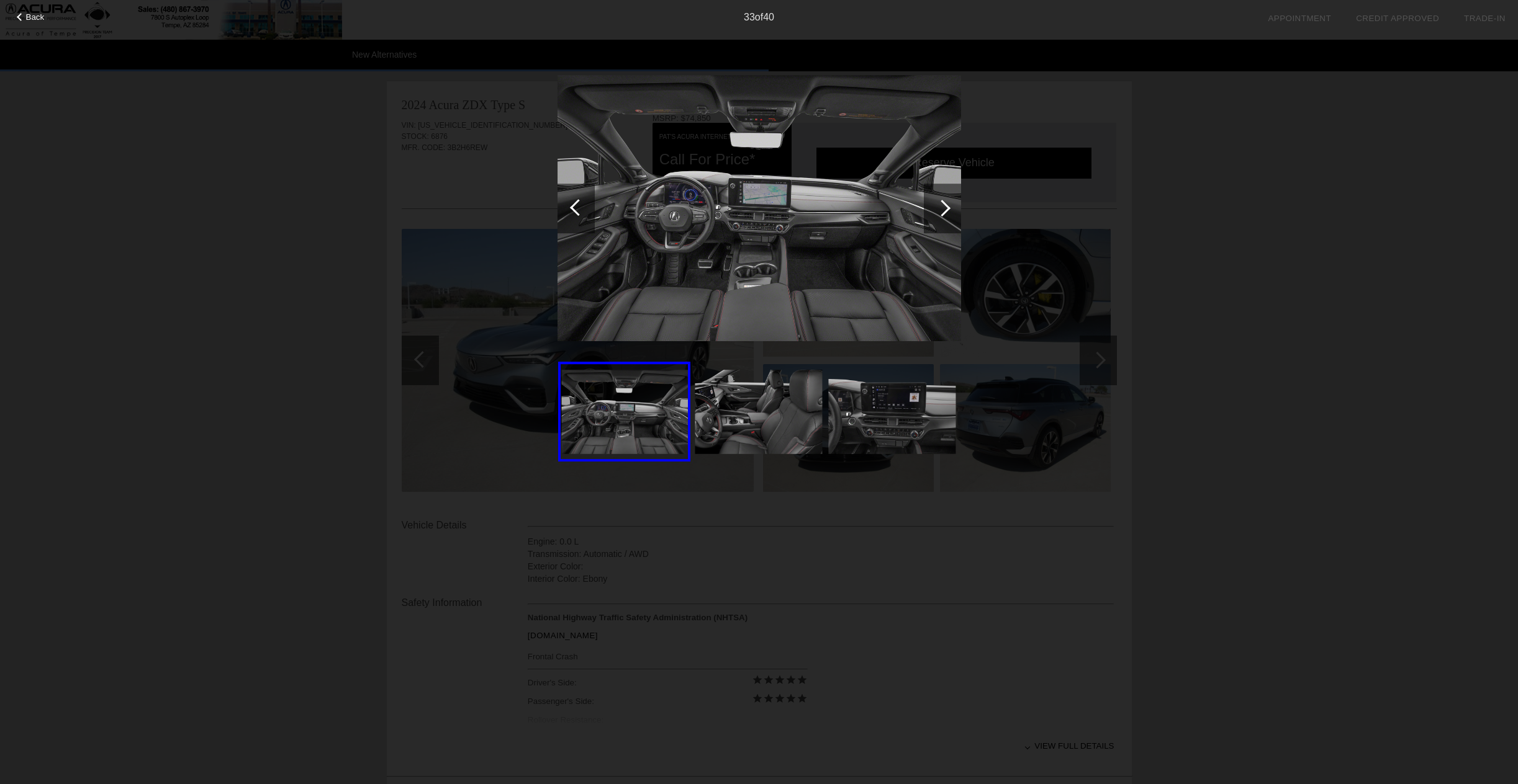
click at [945, 207] on div at bounding box center [941, 208] width 17 height 17
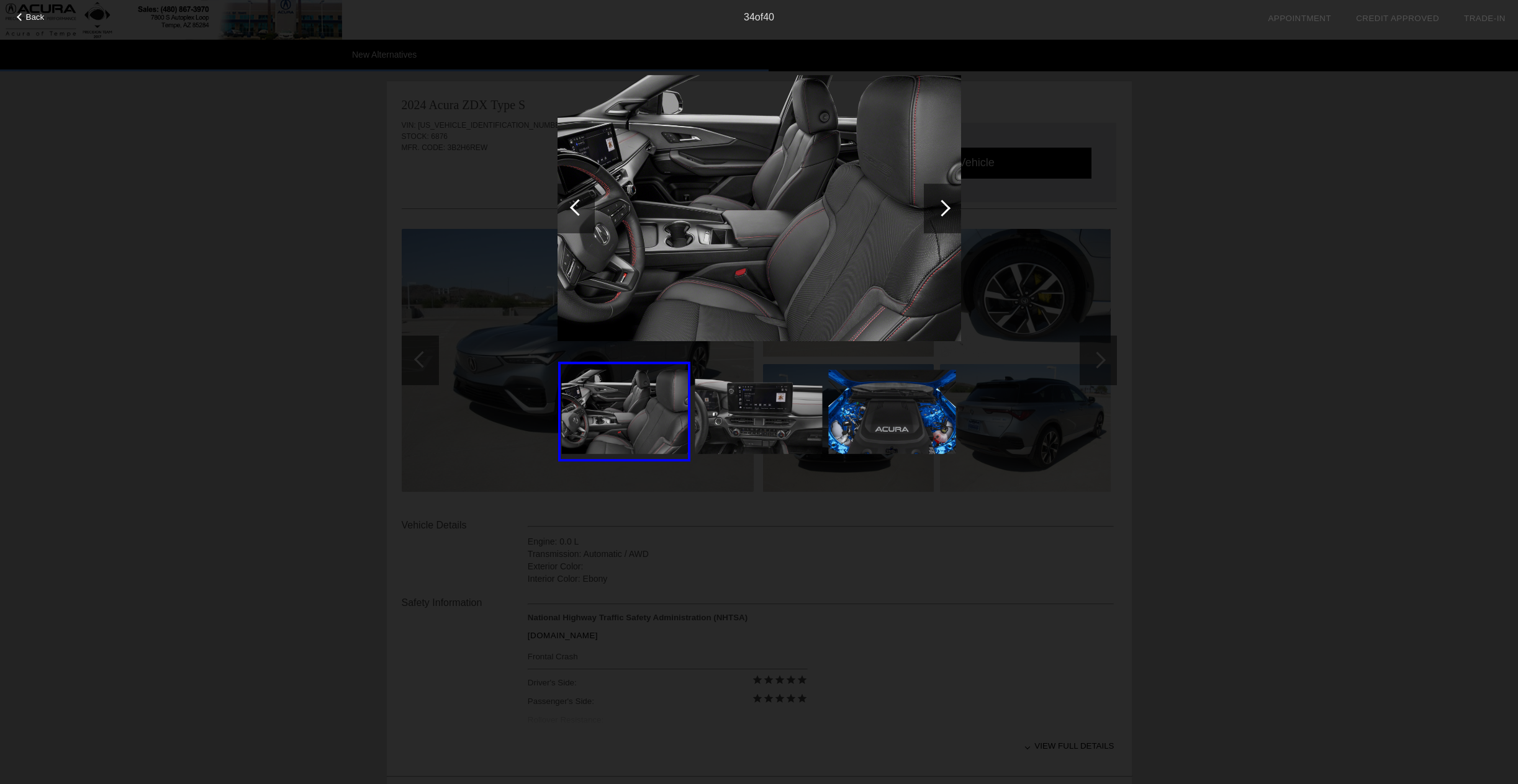
click at [945, 207] on div at bounding box center [941, 208] width 17 height 17
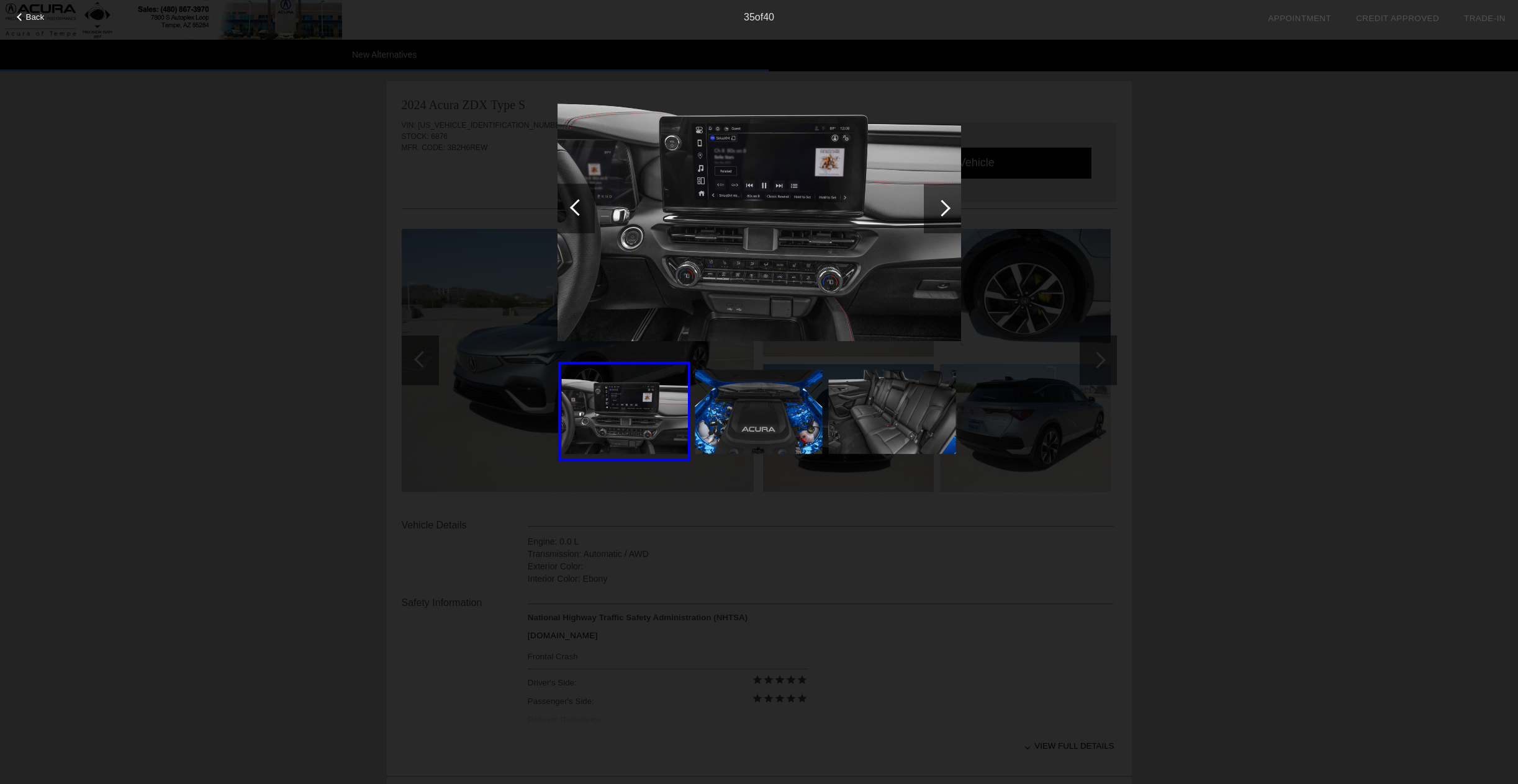
click at [945, 207] on div at bounding box center [941, 208] width 17 height 17
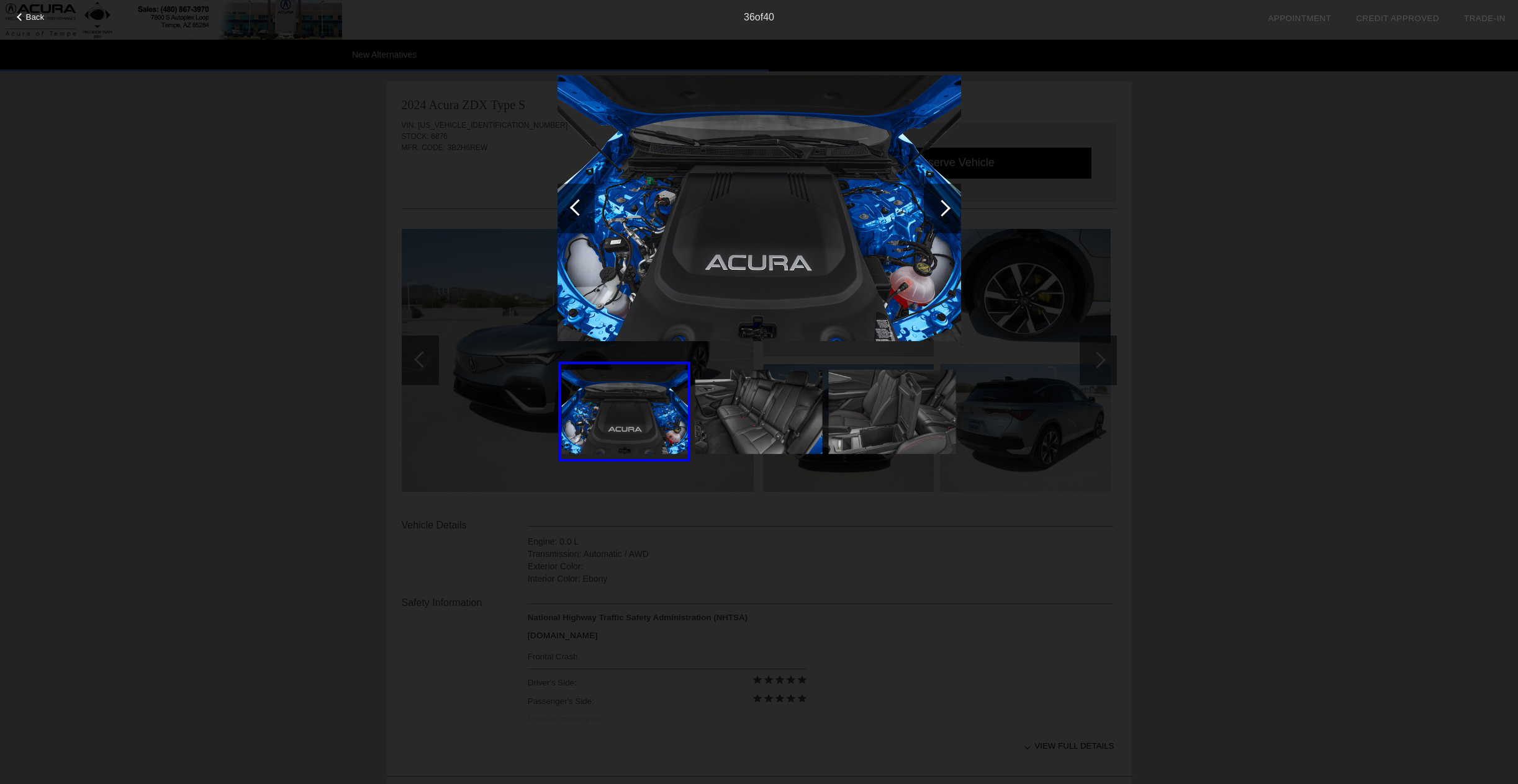
click at [945, 207] on div at bounding box center [941, 208] width 17 height 17
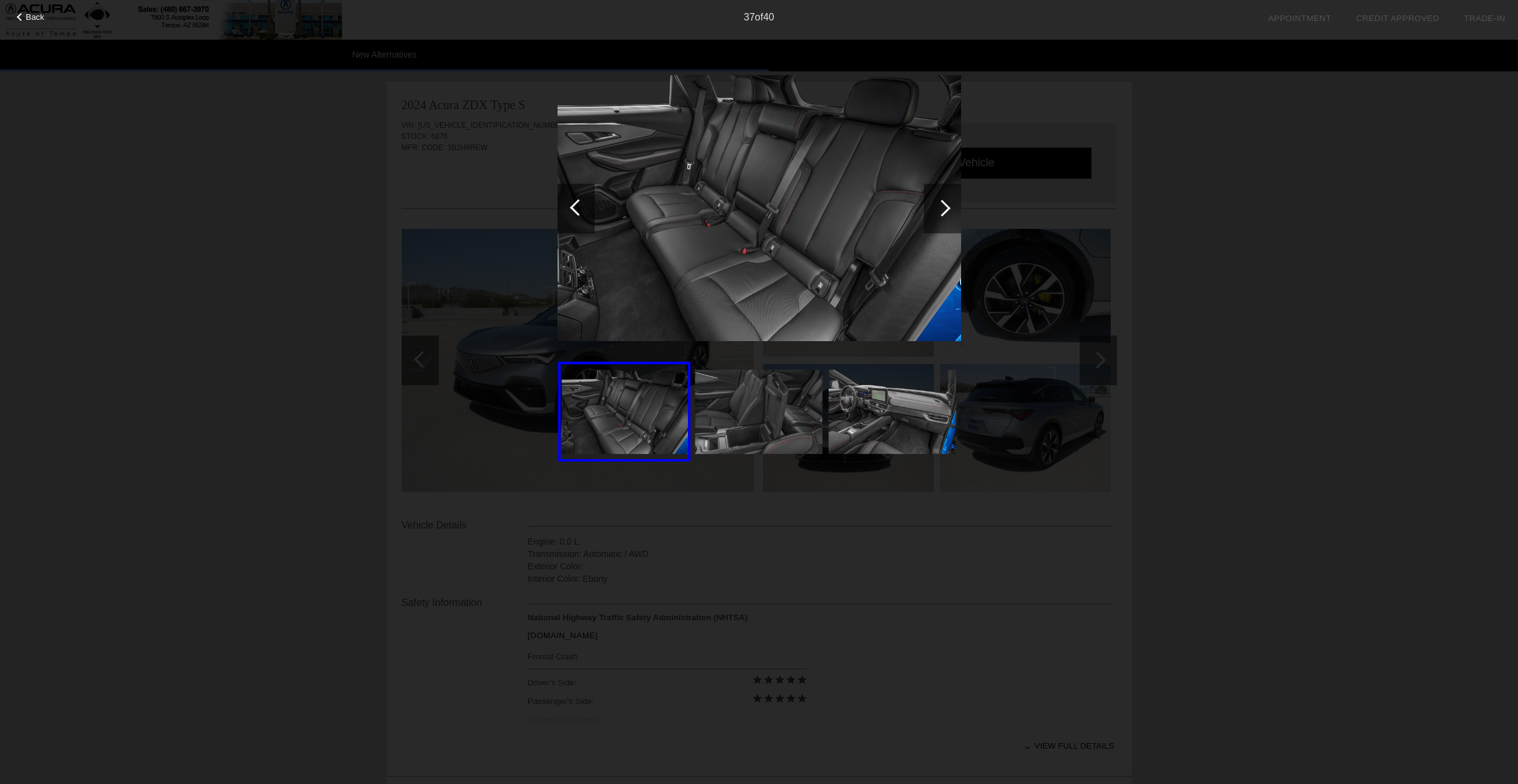
click at [945, 207] on div at bounding box center [941, 208] width 17 height 17
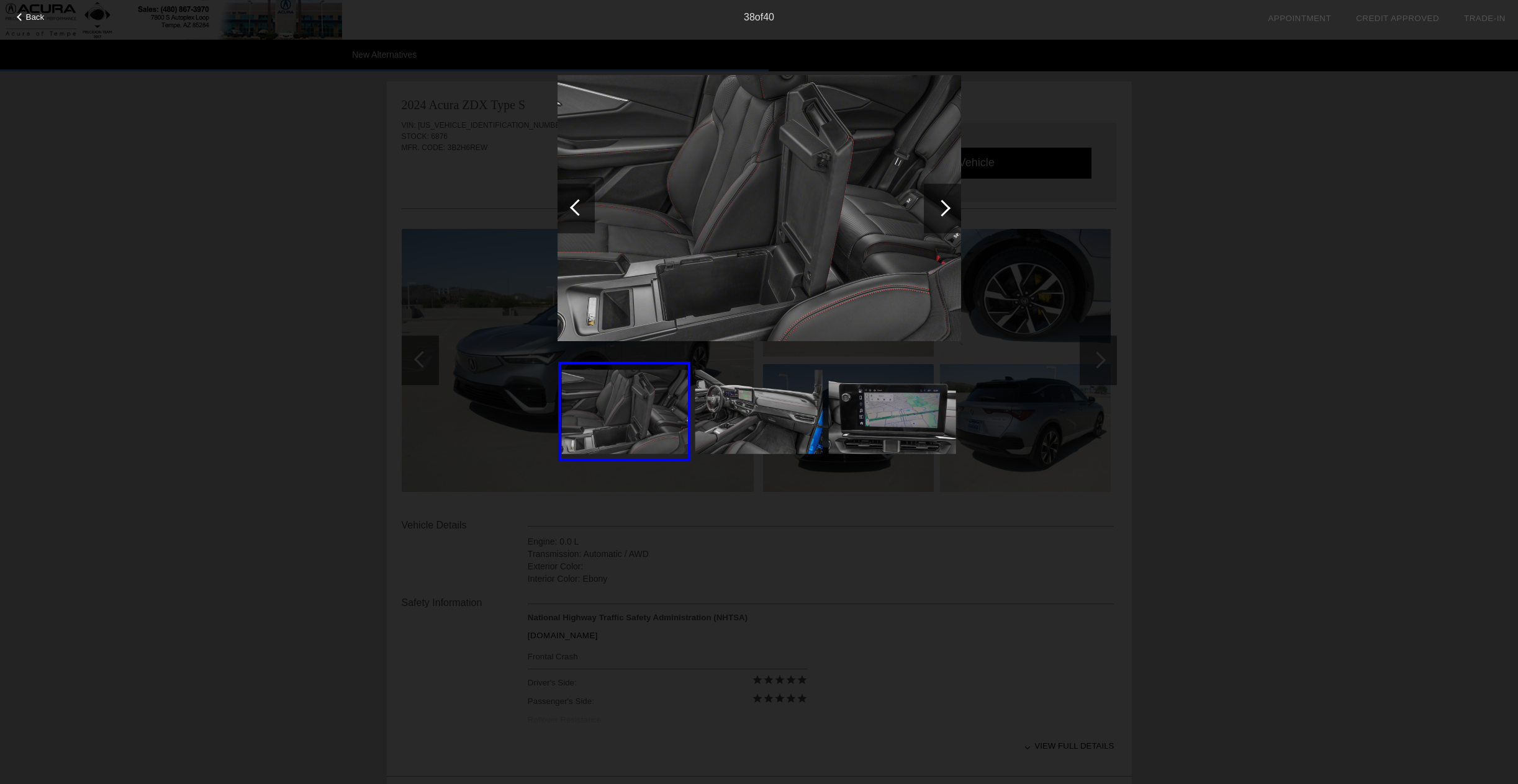
click at [945, 207] on div at bounding box center [941, 208] width 17 height 17
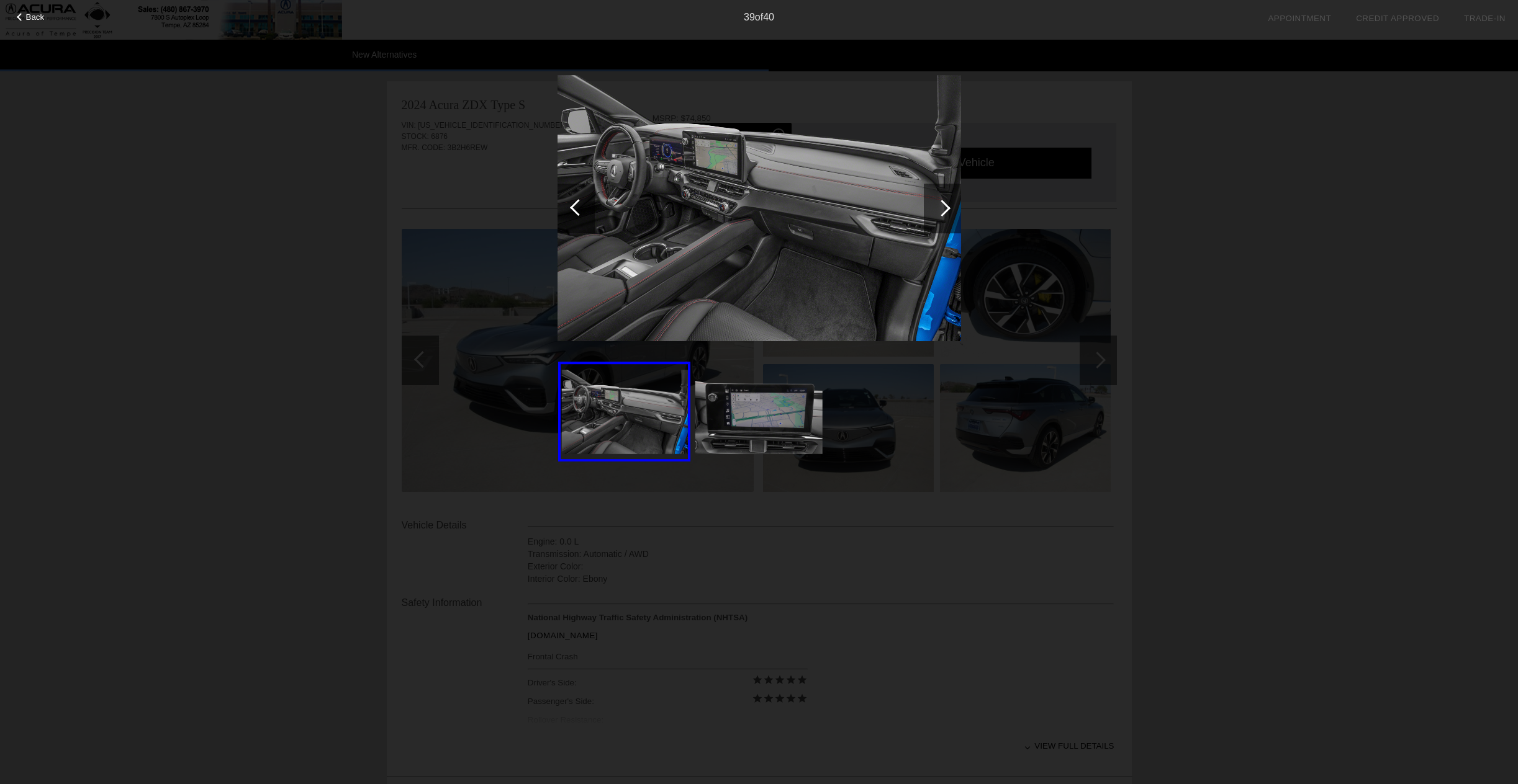
click at [945, 207] on div at bounding box center [941, 208] width 17 height 17
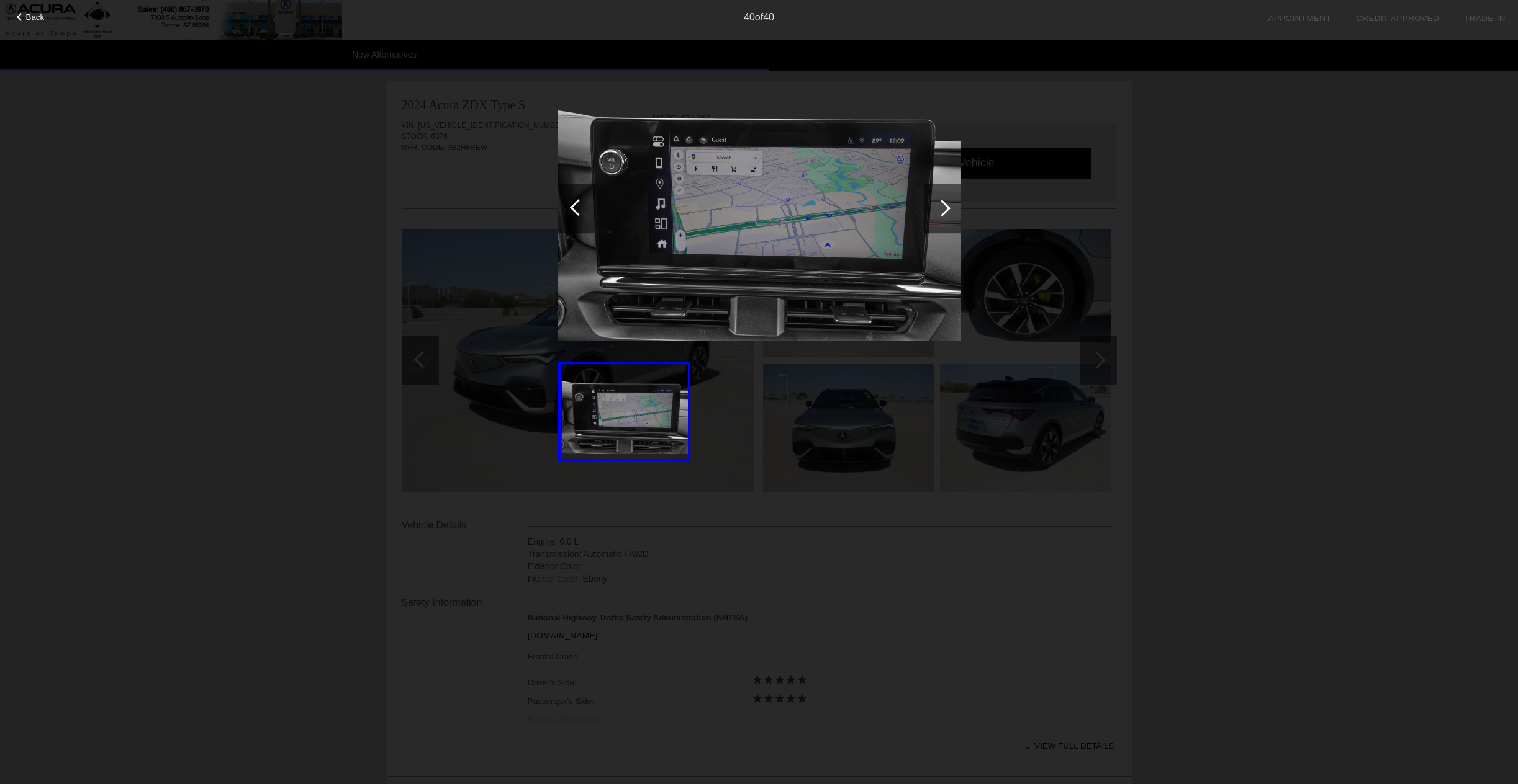
click at [945, 207] on div at bounding box center [941, 208] width 17 height 17
click at [16, 14] on div "Back" at bounding box center [31, 16] width 62 height 6
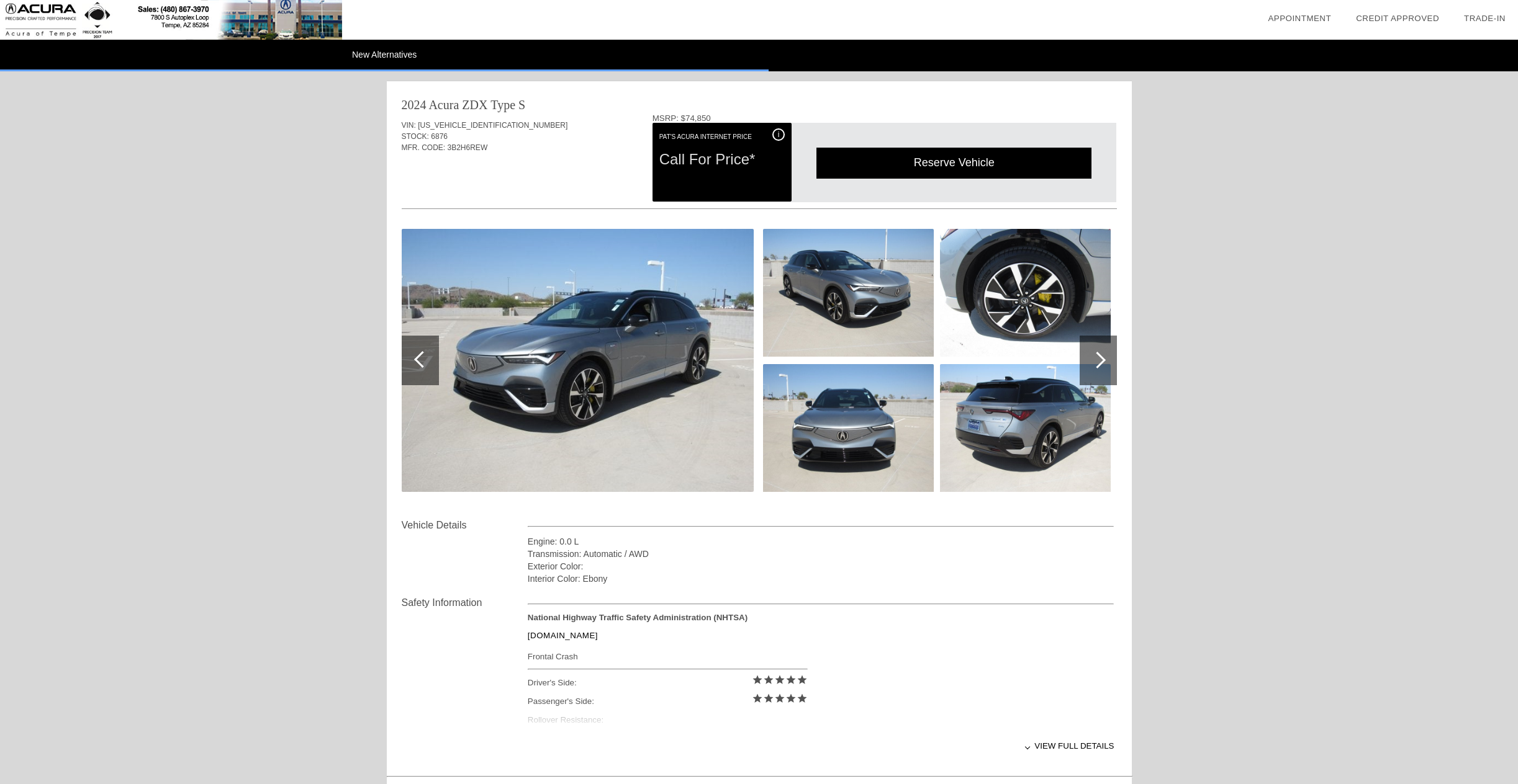
click at [704, 166] on div "Call For Price*" at bounding box center [722, 159] width 125 height 33
